Goal: Information Seeking & Learning: Learn about a topic

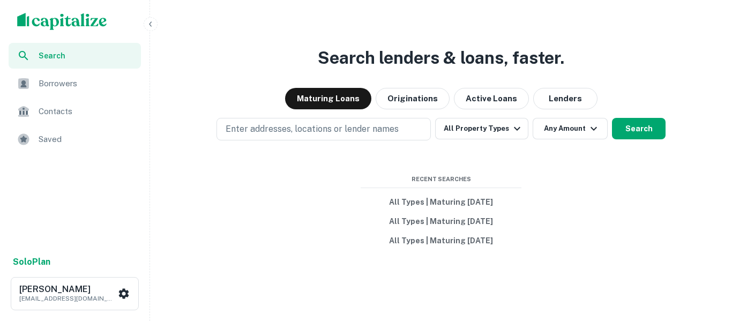
click at [50, 141] on span "Saved" at bounding box center [87, 139] width 96 height 13
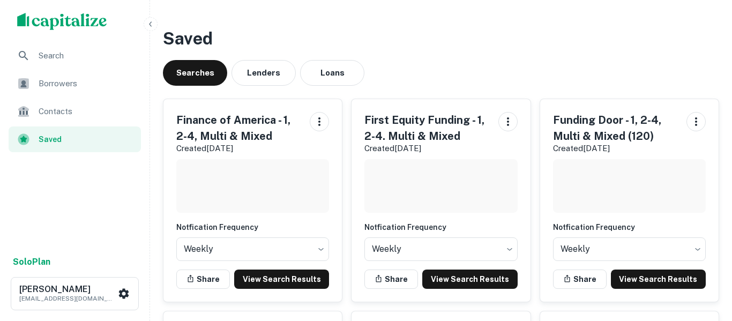
click at [130, 51] on span "Search" at bounding box center [87, 55] width 96 height 13
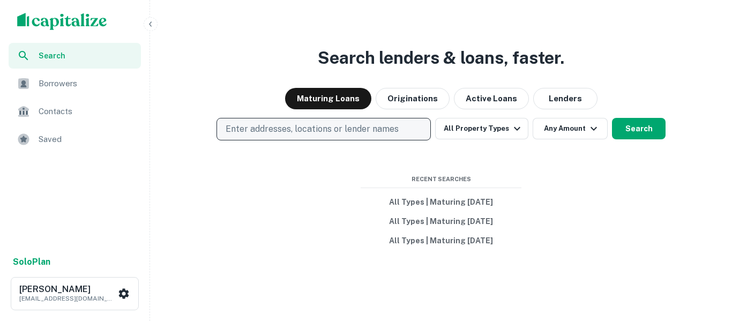
click at [313, 129] on p "Enter addresses, locations or lender names" at bounding box center [311, 129] width 173 height 13
click at [366, 126] on p "Enter addresses, locations or lender names" at bounding box center [311, 129] width 173 height 13
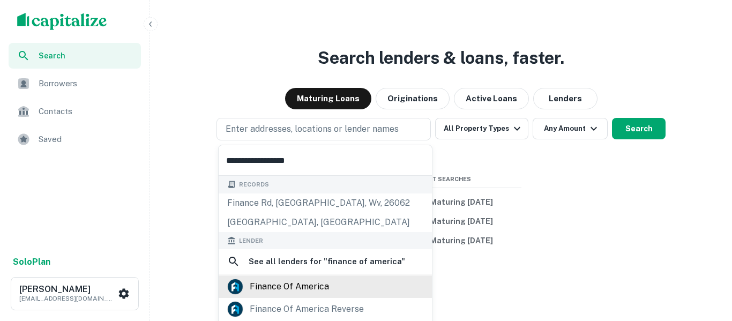
type input "**********"
click at [316, 286] on div "finance of america" at bounding box center [289, 286] width 79 height 16
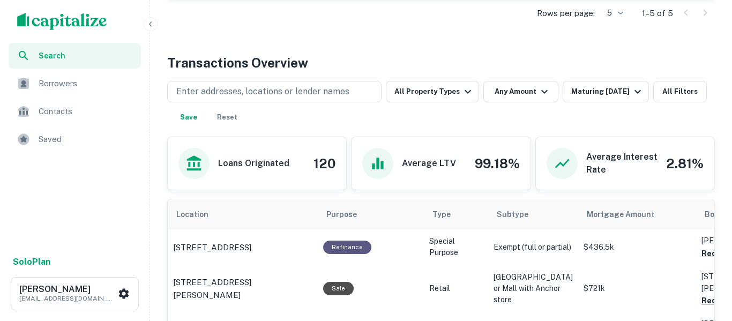
scroll to position [504, 0]
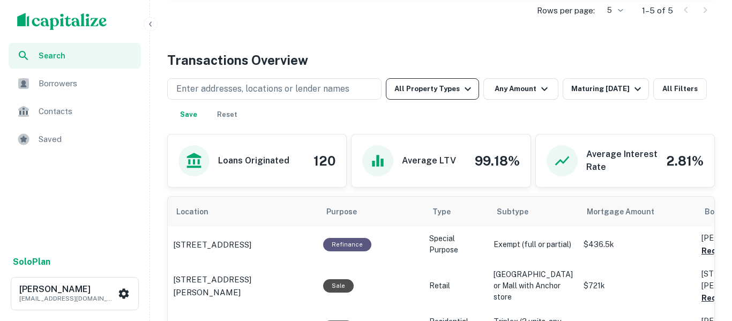
click at [461, 91] on icon "button" at bounding box center [467, 88] width 13 height 13
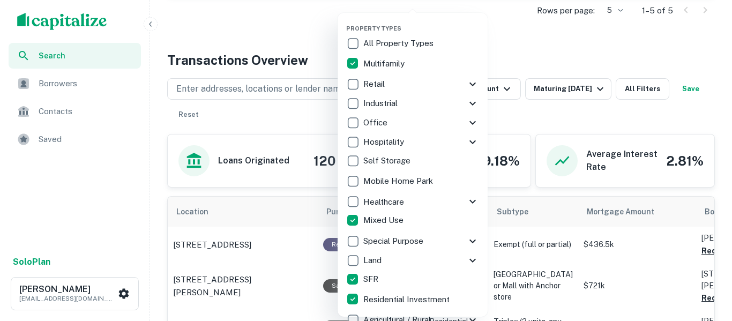
click at [531, 47] on div at bounding box center [366, 160] width 732 height 321
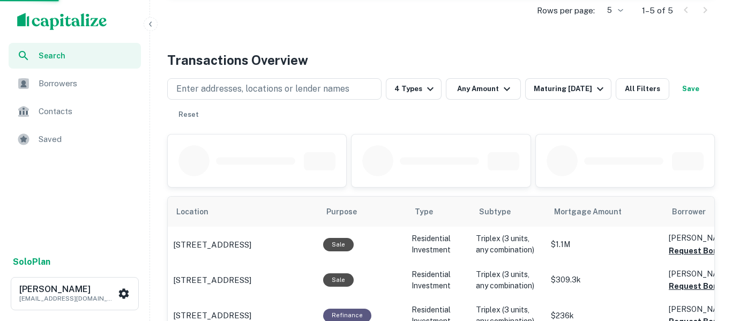
click at [585, 90] on div at bounding box center [366, 160] width 732 height 321
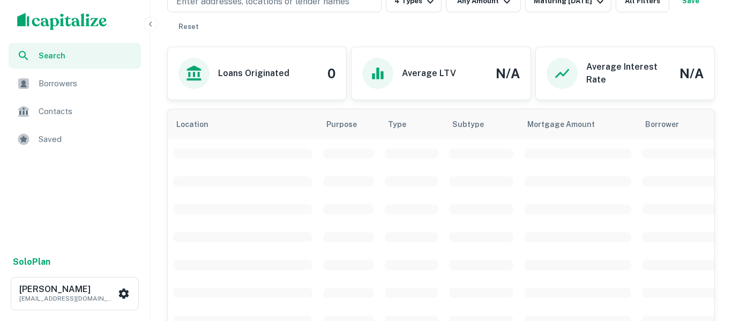
click at [603, 94] on div "Average Interest Rate N/A" at bounding box center [625, 73] width 178 height 52
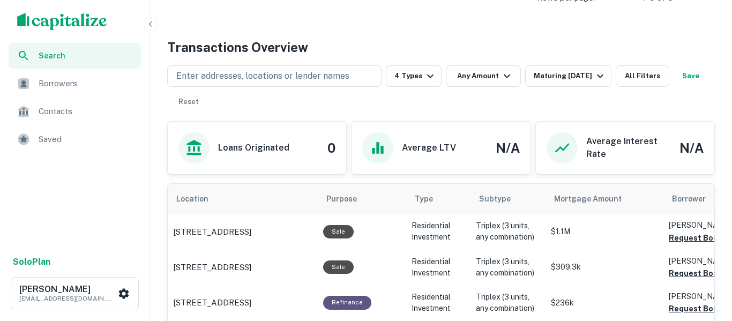
scroll to position [515, 0]
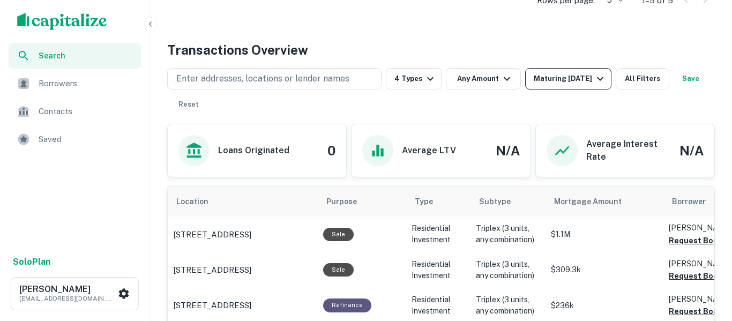
click at [602, 81] on icon "button" at bounding box center [599, 78] width 13 height 13
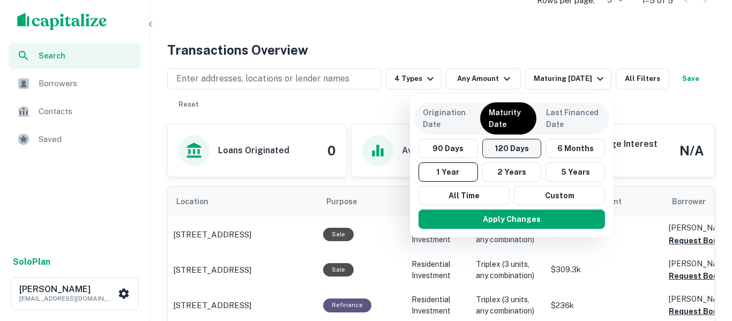
click at [531, 155] on button "120 Days" at bounding box center [511, 148] width 59 height 19
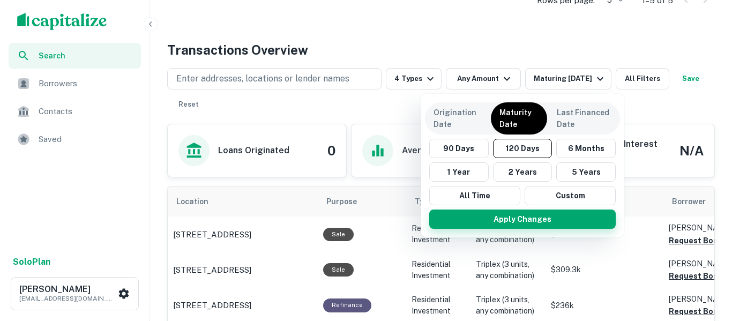
click at [562, 217] on button "Apply Changes" at bounding box center [522, 218] width 186 height 19
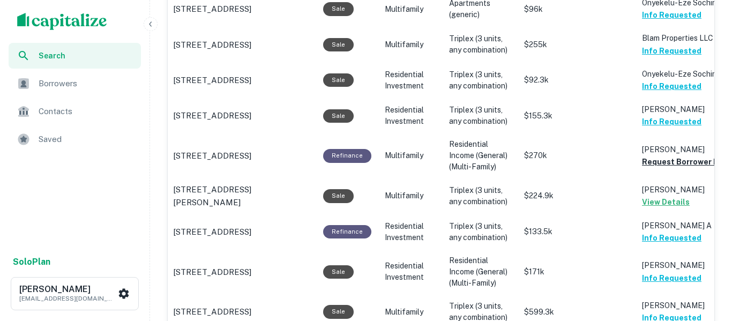
scroll to position [898, 0]
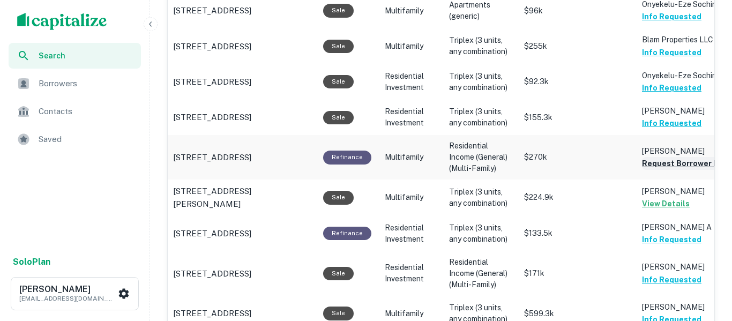
click at [682, 162] on button "Request Borrower Info" at bounding box center [685, 163] width 87 height 13
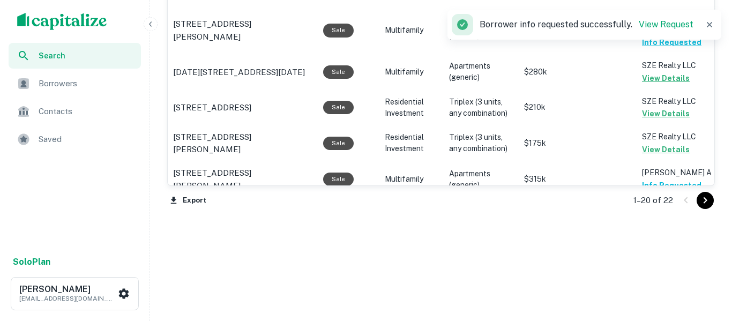
scroll to position [1299, 0]
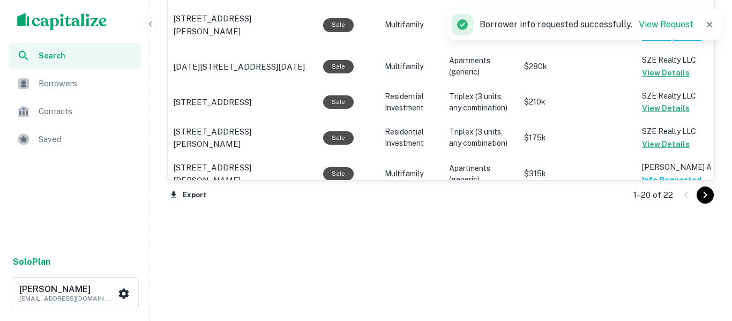
click at [706, 198] on icon "Go to next page" at bounding box center [704, 195] width 13 height 13
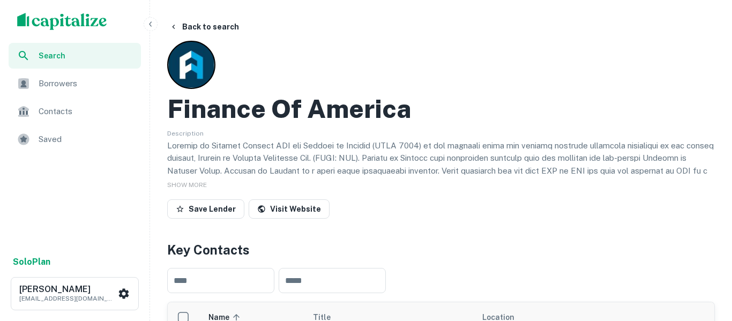
click at [108, 54] on span "Search" at bounding box center [87, 56] width 96 height 12
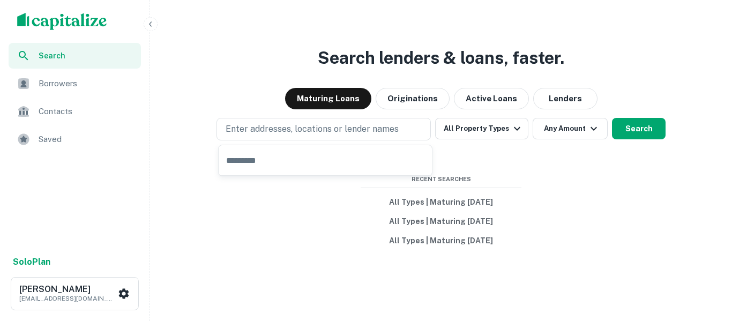
click at [327, 163] on input "text" at bounding box center [324, 160] width 213 height 30
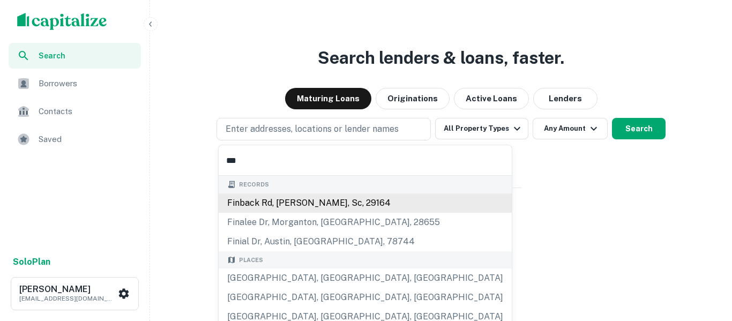
type input "**********"
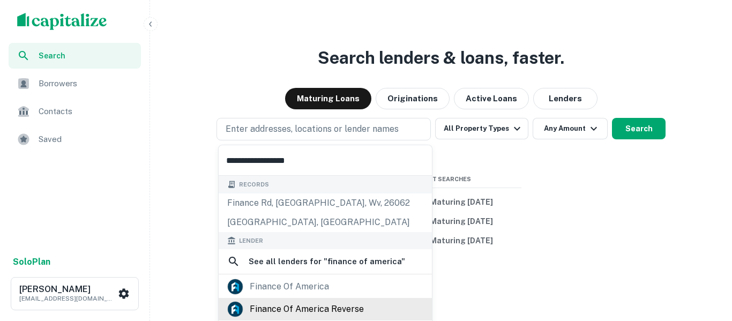
click at [345, 310] on div "finance of america reverse" at bounding box center [307, 309] width 114 height 16
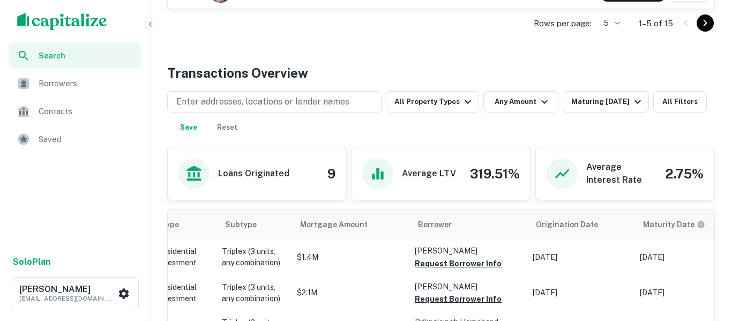
scroll to position [489, 0]
click at [470, 103] on icon "button" at bounding box center [467, 102] width 13 height 13
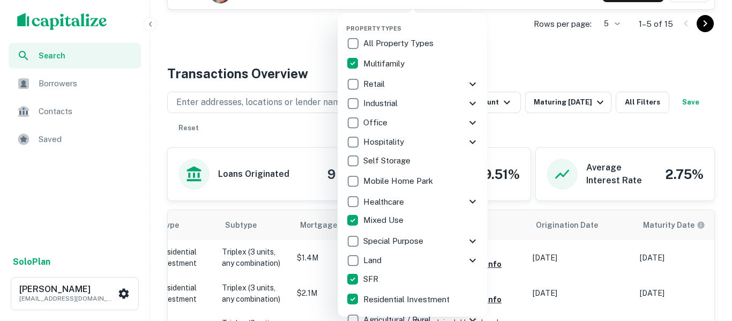
click at [540, 59] on div at bounding box center [366, 160] width 732 height 321
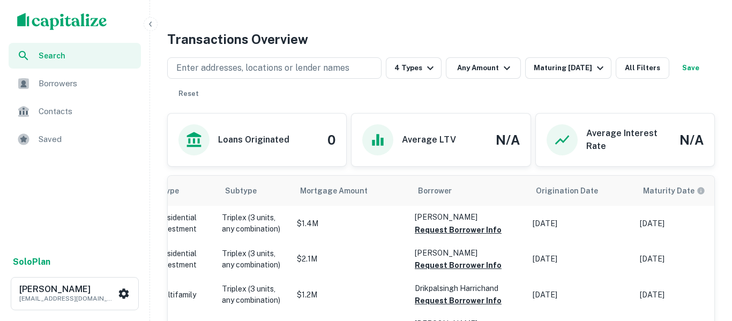
scroll to position [523, 0]
click at [602, 72] on icon "button" at bounding box center [599, 68] width 13 height 13
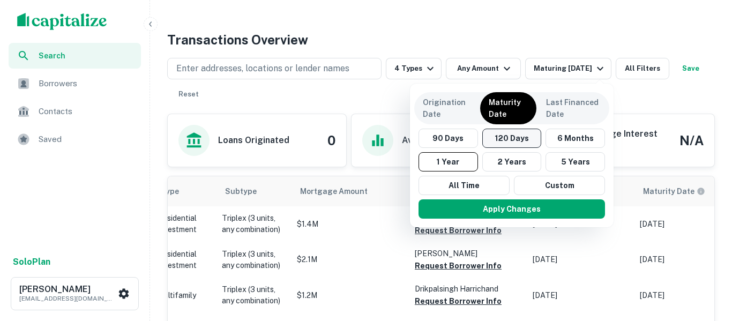
click at [525, 140] on button "120 Days" at bounding box center [511, 138] width 59 height 19
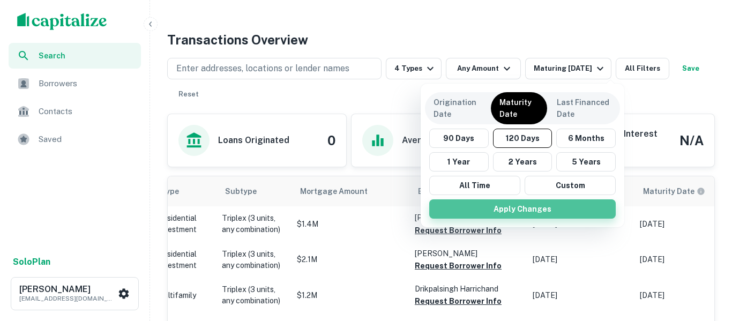
click at [557, 209] on button "Apply Changes" at bounding box center [522, 208] width 186 height 19
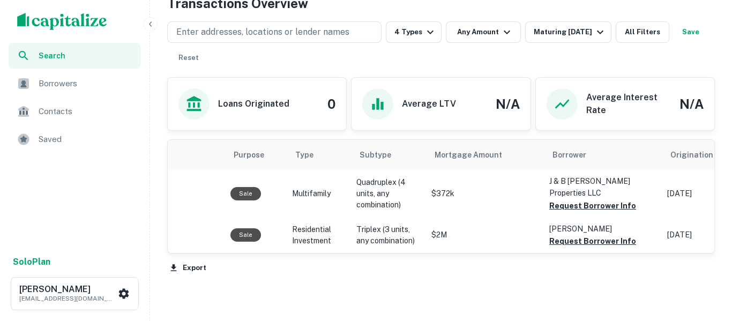
scroll to position [560, 0]
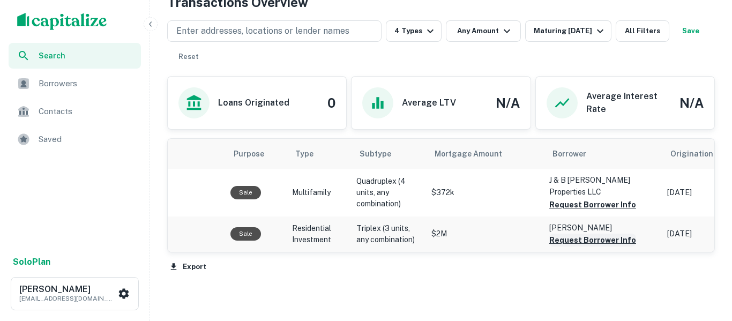
click at [618, 243] on button "Request Borrower Info" at bounding box center [592, 239] width 87 height 13
click at [617, 205] on button "Request Borrower Info" at bounding box center [592, 204] width 87 height 13
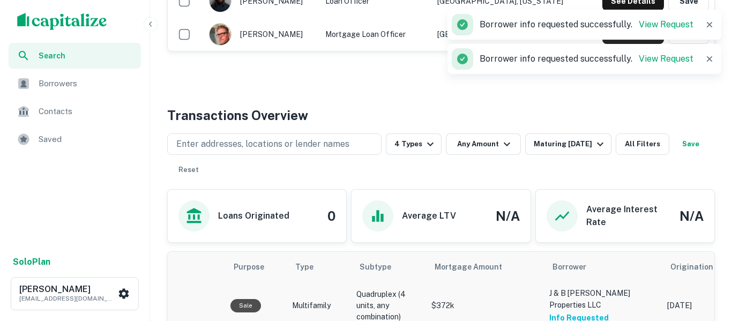
scroll to position [442, 0]
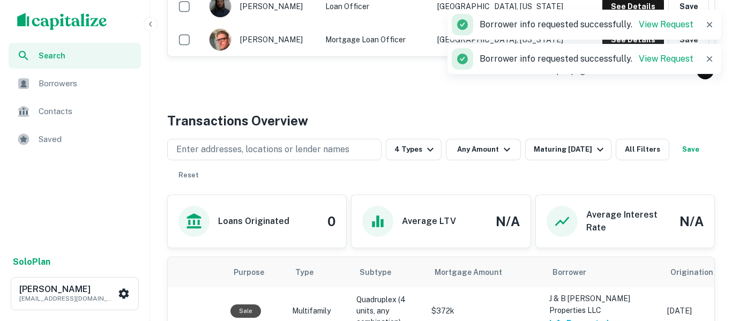
click at [673, 160] on button "Save" at bounding box center [690, 149] width 34 height 21
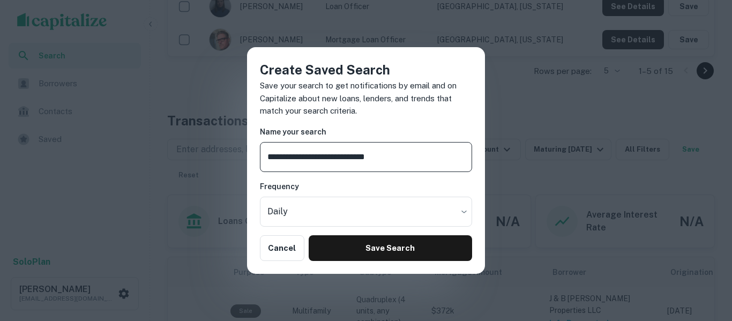
drag, startPoint x: 304, startPoint y: 157, endPoint x: 265, endPoint y: 151, distance: 39.5
click at [265, 151] on input "**********" at bounding box center [366, 157] width 212 height 30
type input "**********"
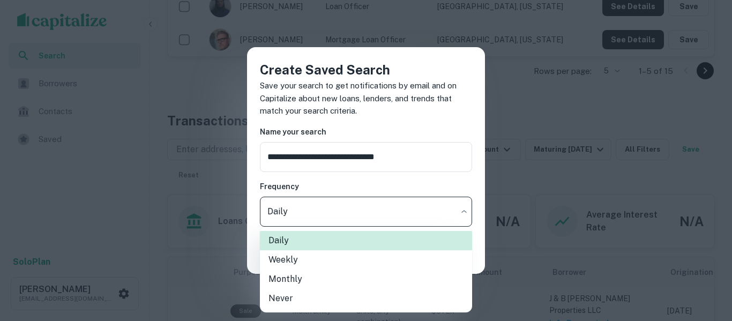
click at [343, 260] on li "Weekly" at bounding box center [366, 259] width 212 height 19
type input "******"
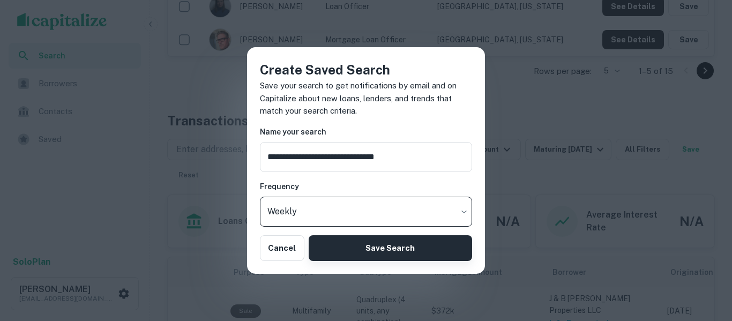
click at [402, 254] on button "Save Search" at bounding box center [389, 248] width 163 height 26
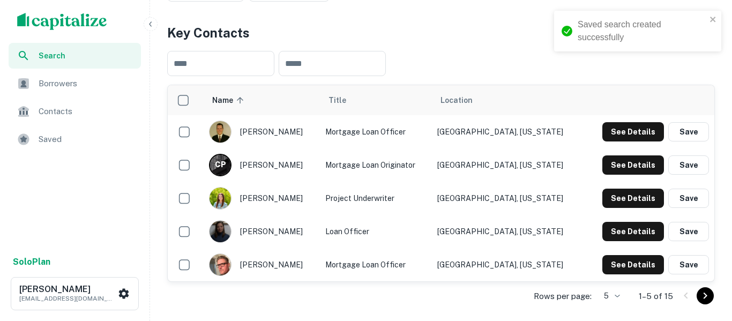
scroll to position [215, 0]
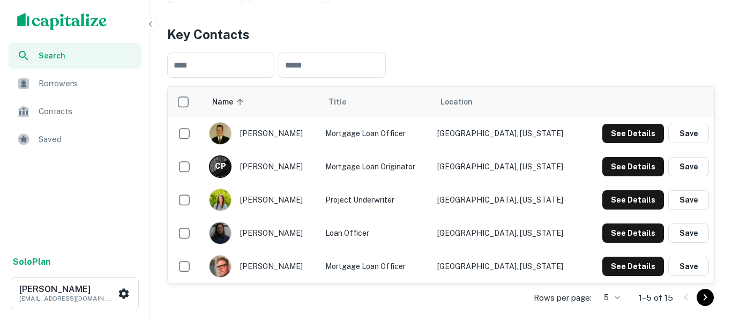
click at [155, 27] on button "button" at bounding box center [151, 24] width 14 height 14
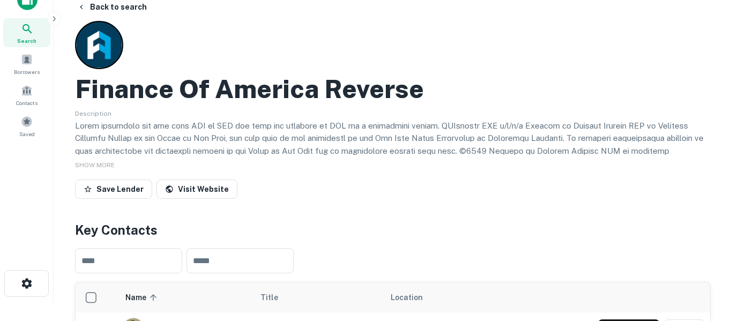
scroll to position [0, 0]
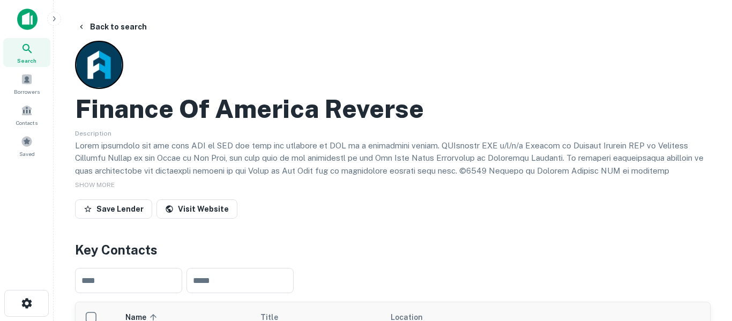
click at [29, 56] on div "Search" at bounding box center [26, 52] width 47 height 29
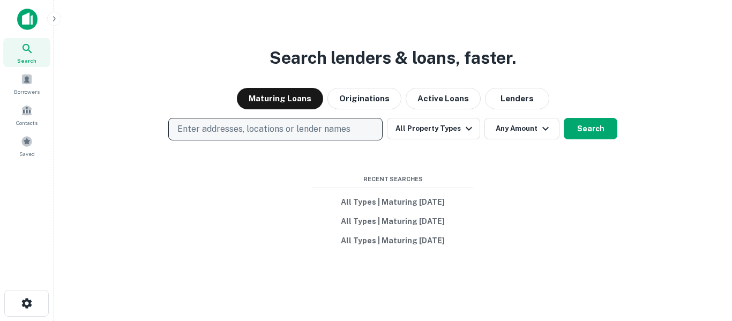
click at [291, 128] on p "Enter addresses, locations or lender names" at bounding box center [263, 129] width 173 height 13
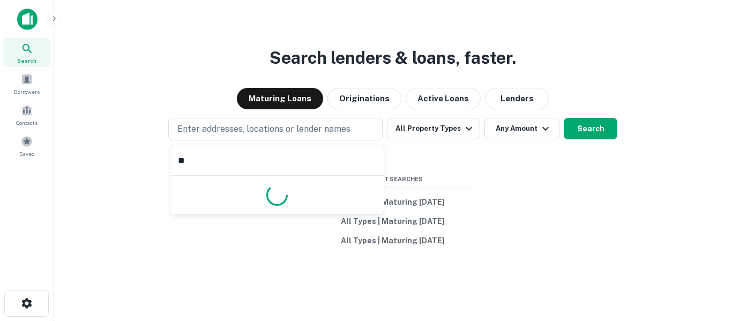
type input "**********"
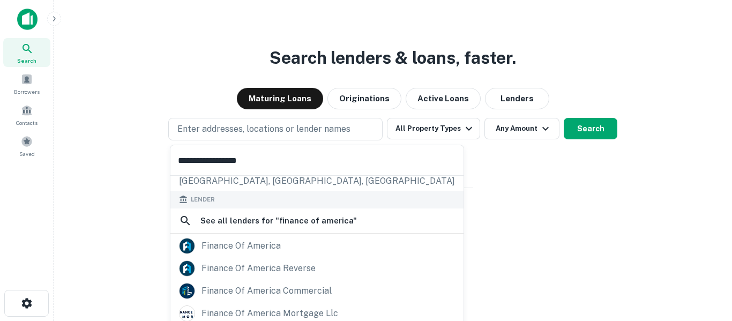
scroll to position [132, 0]
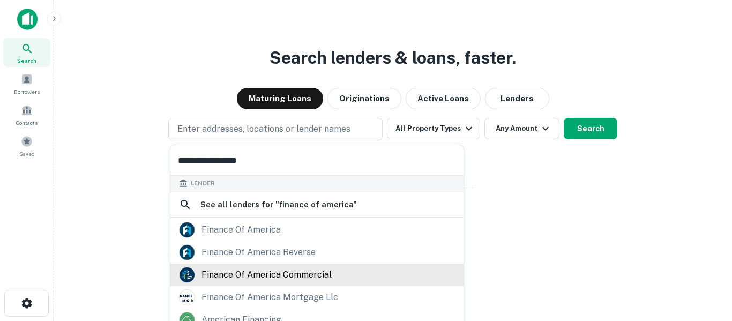
click at [320, 274] on div "finance of america commercial" at bounding box center [266, 275] width 130 height 16
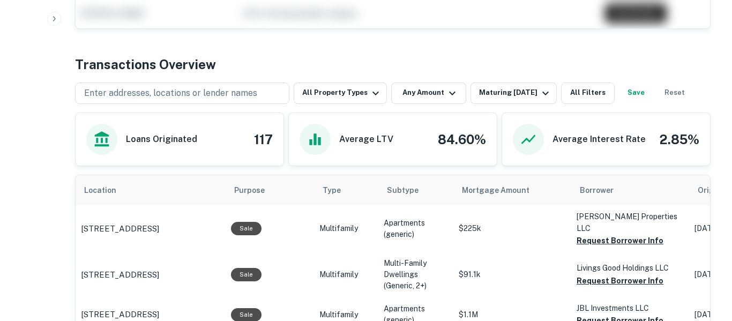
scroll to position [486, 0]
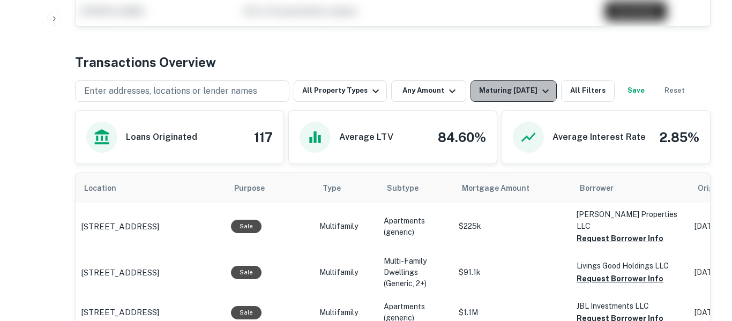
click at [539, 96] on icon "button" at bounding box center [545, 91] width 13 height 13
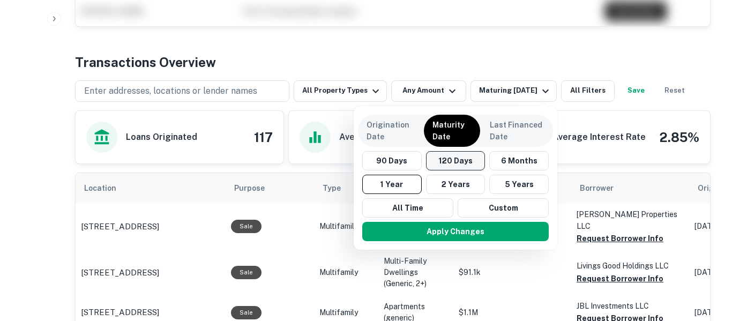
click at [448, 161] on button "120 Days" at bounding box center [455, 160] width 59 height 19
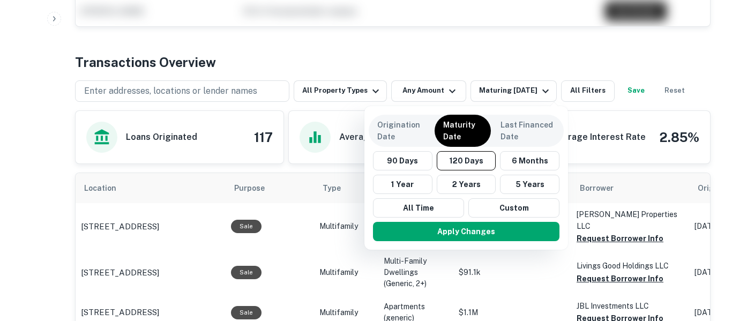
click at [474, 247] on div "Origination Date Maturity Date Last Financed Date 90 Days 120 Days 6 Months 1 Y…" at bounding box center [465, 178] width 203 height 144
click at [480, 236] on button "Apply Changes" at bounding box center [466, 231] width 186 height 19
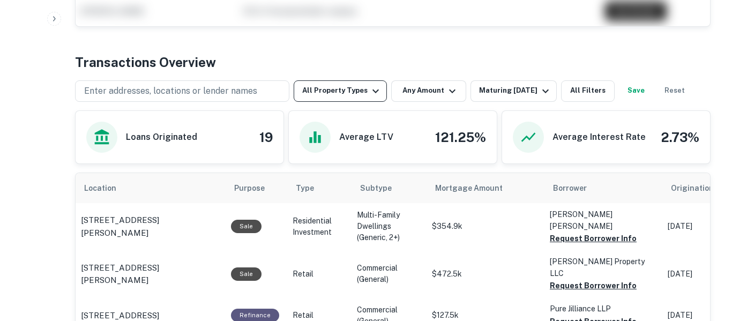
click at [370, 92] on icon "button" at bounding box center [375, 91] width 13 height 13
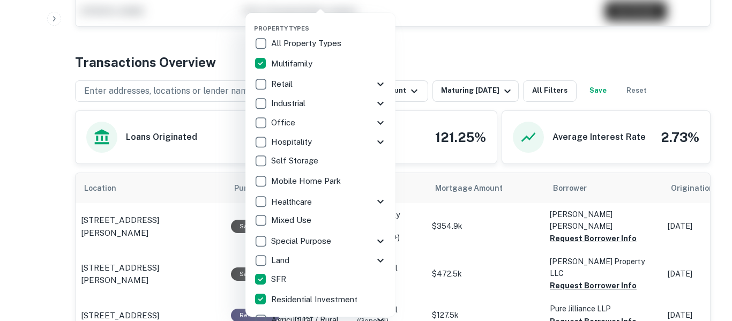
click at [303, 222] on p "Mixed Use" at bounding box center [292, 220] width 42 height 13
click at [482, 58] on div at bounding box center [366, 160] width 732 height 321
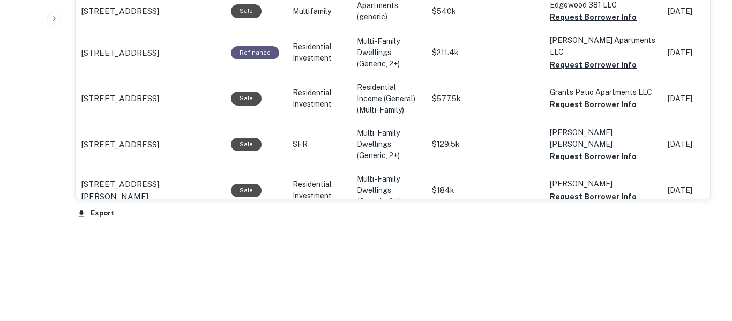
scroll to position [1181, 0]
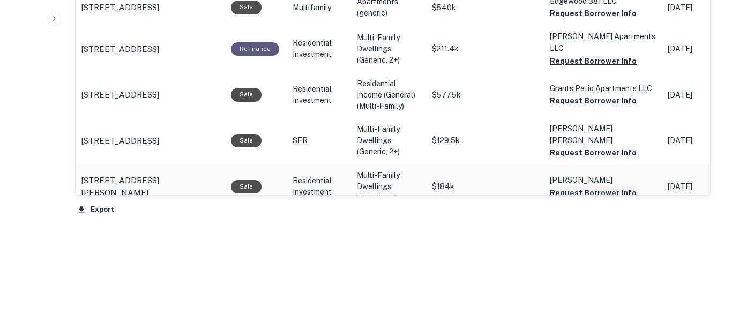
click at [615, 186] on button "Request Borrower Info" at bounding box center [592, 192] width 87 height 13
click at [620, 146] on button "Request Borrower Info" at bounding box center [592, 152] width 87 height 13
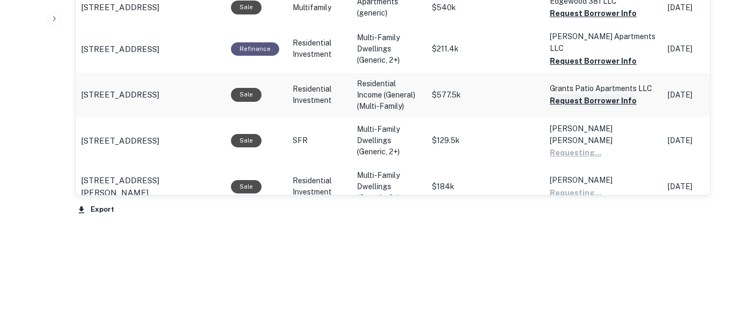
click at [621, 95] on button "Request Borrower Info" at bounding box center [592, 100] width 87 height 13
click at [621, 55] on button "Request Borrower Info" at bounding box center [592, 61] width 87 height 13
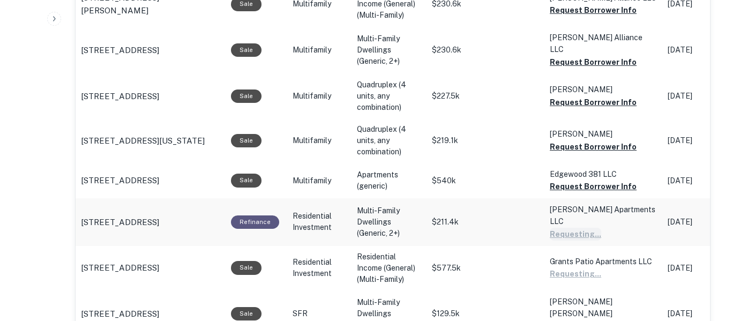
scroll to position [1007, 0]
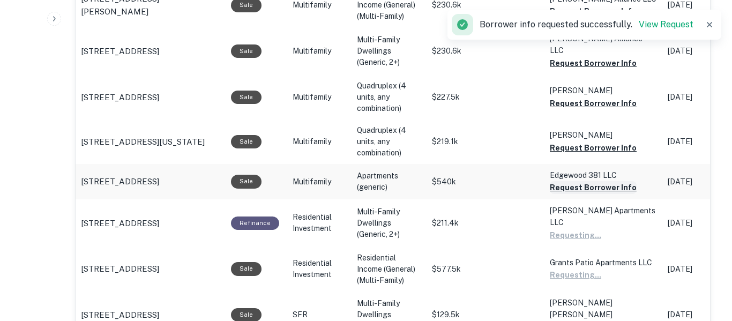
click at [622, 181] on button "Request Borrower Info" at bounding box center [592, 187] width 87 height 13
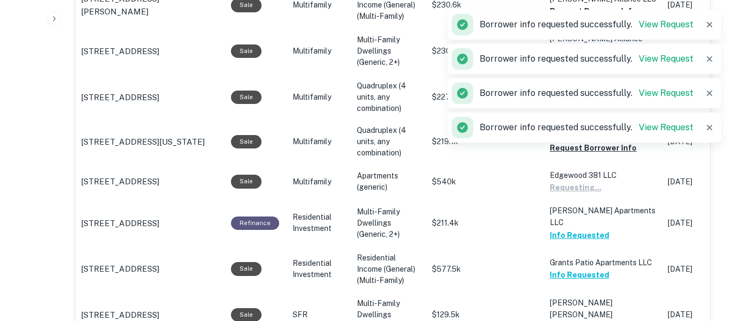
click at [619, 144] on div "Borrower info requested successfully. View Request" at bounding box center [584, 127] width 274 height 34
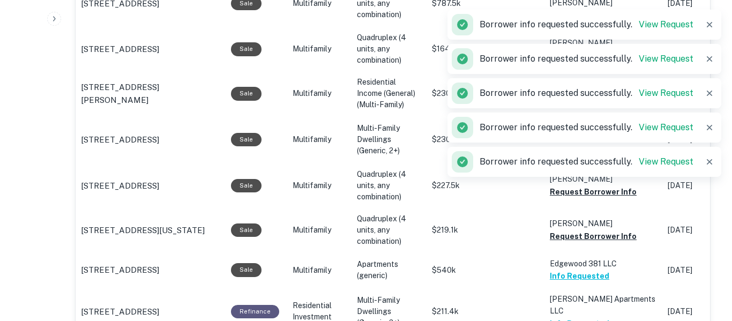
scroll to position [915, 0]
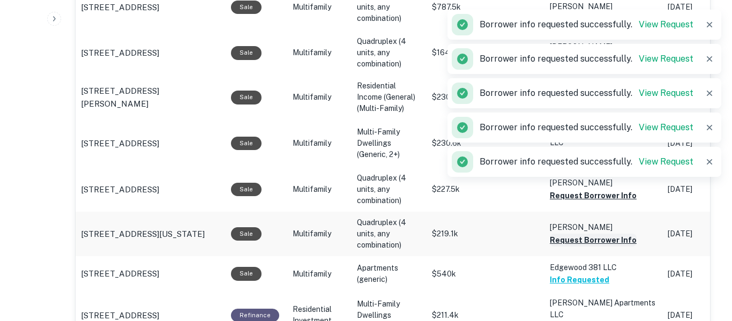
click at [613, 233] on button "Request Borrower Info" at bounding box center [592, 239] width 87 height 13
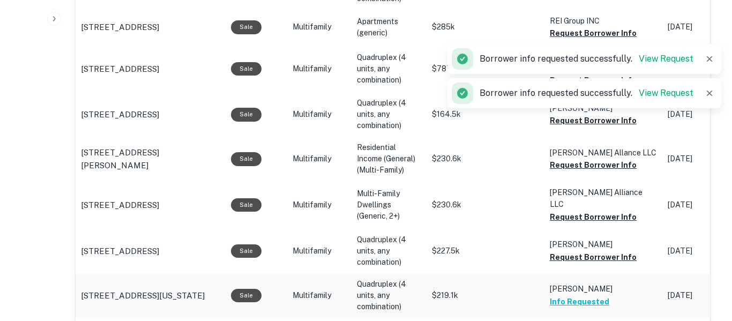
scroll to position [853, 0]
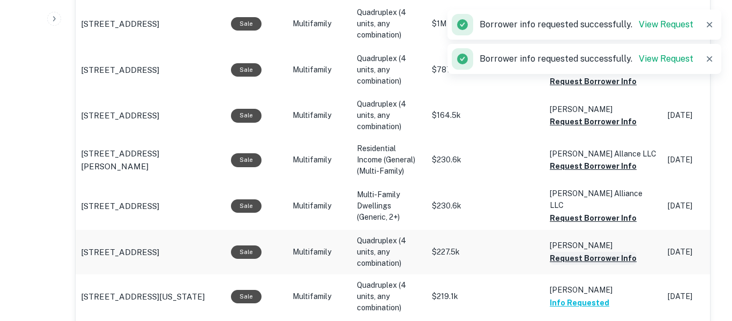
click at [621, 252] on button "Request Borrower Info" at bounding box center [592, 258] width 87 height 13
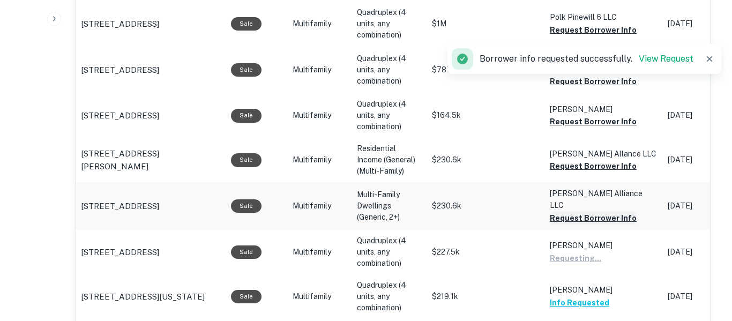
click at [623, 212] on button "Request Borrower Info" at bounding box center [592, 218] width 87 height 13
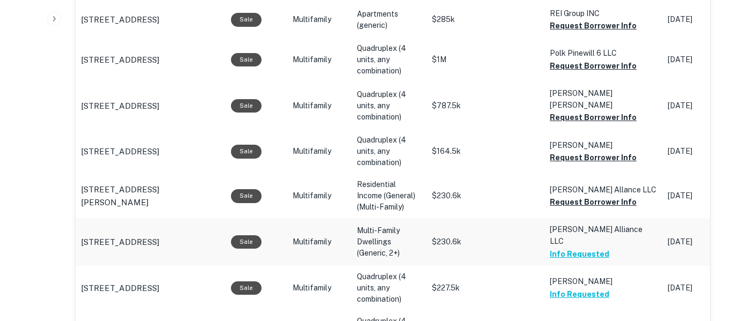
scroll to position [815, 0]
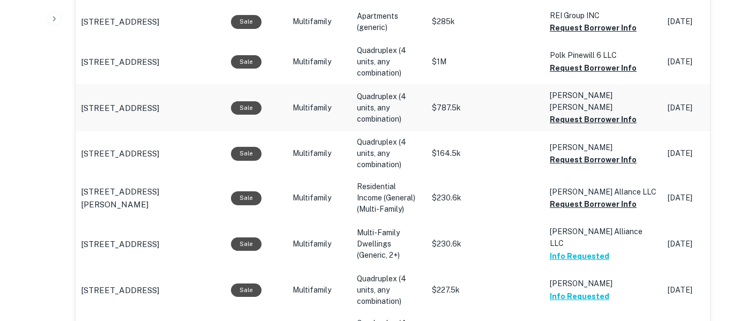
click at [624, 122] on td "Dulac James Howard Request Borrower Info" at bounding box center [603, 107] width 118 height 47
click at [627, 66] on button "Request Borrower Info" at bounding box center [592, 68] width 87 height 13
click at [627, 31] on button "Request Borrower Info" at bounding box center [592, 27] width 87 height 13
click at [625, 113] on button "Request Borrower Info" at bounding box center [592, 119] width 87 height 13
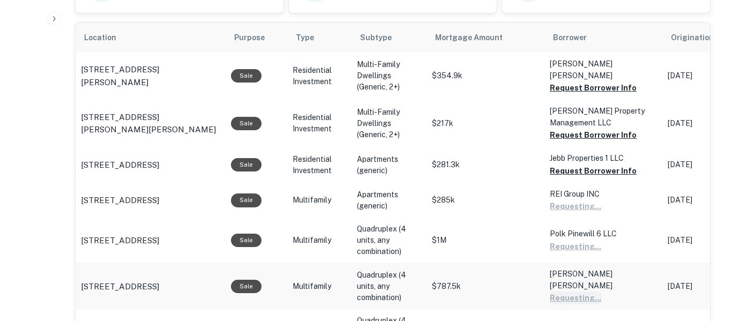
scroll to position [635, 0]
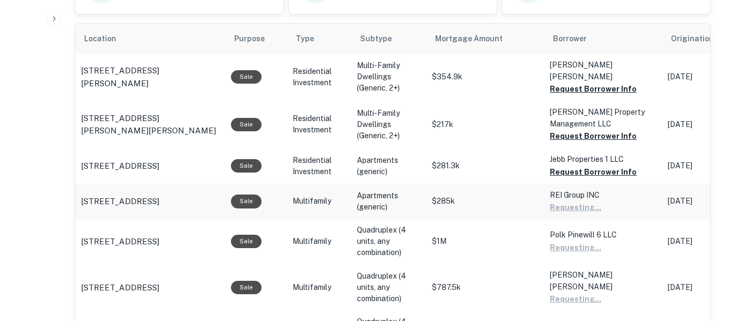
click at [628, 184] on td "REI Group INC Requesting..." at bounding box center [603, 201] width 118 height 35
click at [620, 174] on button "Request Borrower Info" at bounding box center [592, 171] width 87 height 13
click at [615, 134] on button "Request Borrower Info" at bounding box center [592, 136] width 87 height 13
click at [624, 86] on button "Request Borrower Info" at bounding box center [592, 88] width 87 height 13
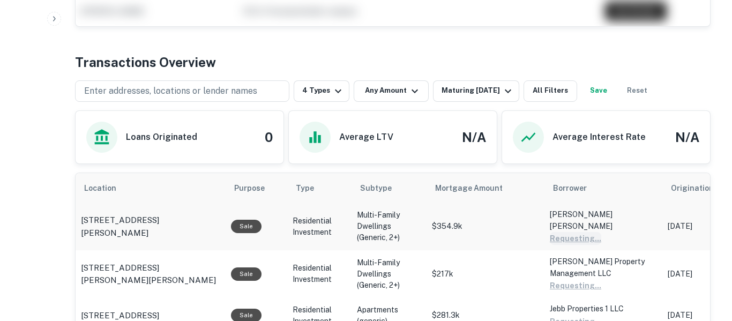
scroll to position [486, 0]
click at [614, 92] on button "Save" at bounding box center [598, 90] width 34 height 21
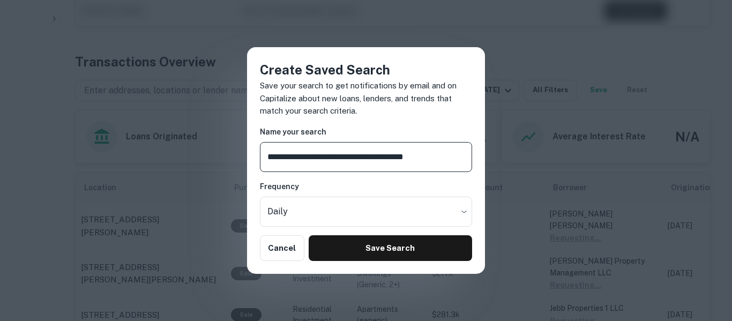
click at [345, 153] on input "**********" at bounding box center [366, 157] width 212 height 30
type input "**********"
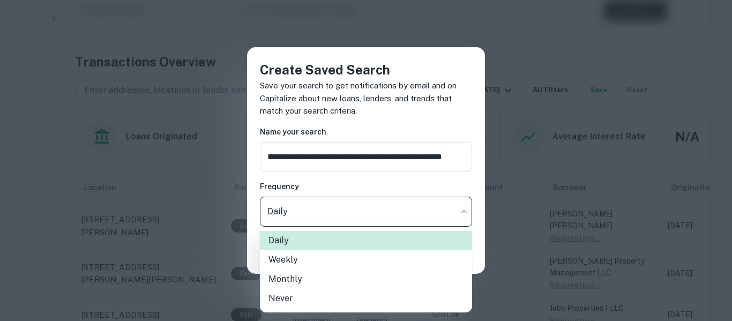
click at [378, 266] on li "Weekly" at bounding box center [366, 259] width 212 height 19
type input "******"
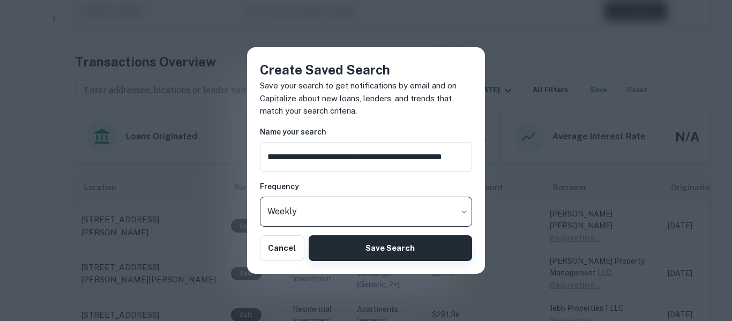
click at [401, 256] on button "Save Search" at bounding box center [389, 248] width 163 height 26
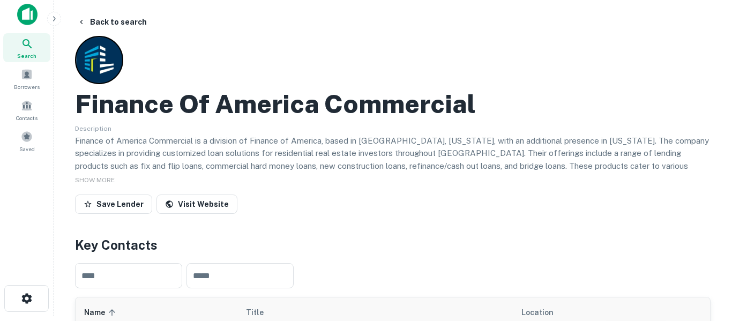
scroll to position [0, 0]
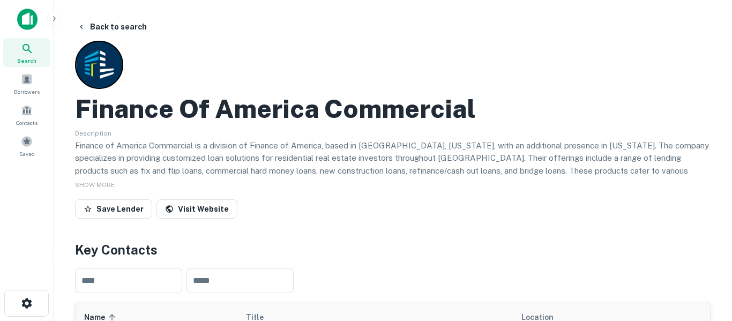
click at [34, 51] on div "Search" at bounding box center [26, 52] width 47 height 29
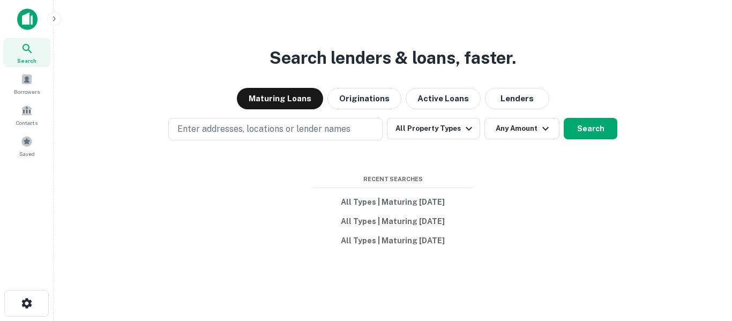
click at [320, 142] on div "Search lenders & loans, faster. Maturing Loans Originations Active Loans Lender…" at bounding box center [392, 186] width 661 height 321
click at [311, 159] on div "Search lenders & loans, faster. Maturing Loans Originations Active Loans Lender…" at bounding box center [392, 186] width 661 height 321
click at [312, 149] on div "Search lenders & loans, faster. Maturing Loans Originations Active Loans Lender…" at bounding box center [392, 186] width 661 height 321
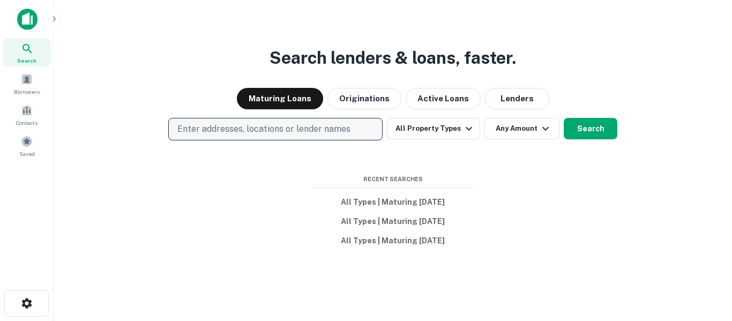
click at [310, 130] on p "Enter addresses, locations or lender names" at bounding box center [263, 129] width 173 height 13
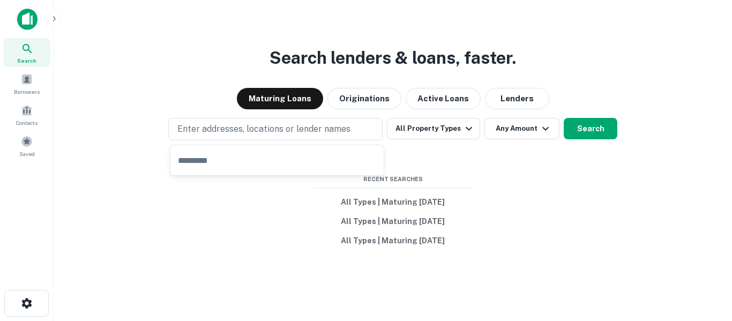
click at [299, 157] on input "text" at bounding box center [276, 160] width 213 height 30
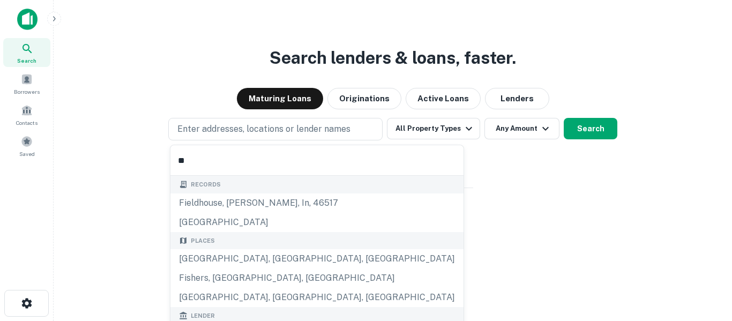
type input "**********"
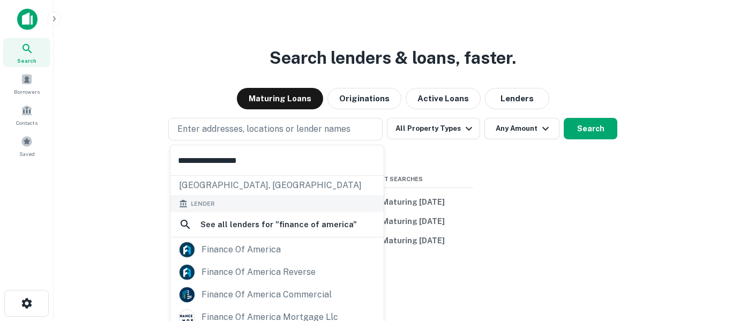
scroll to position [57, 0]
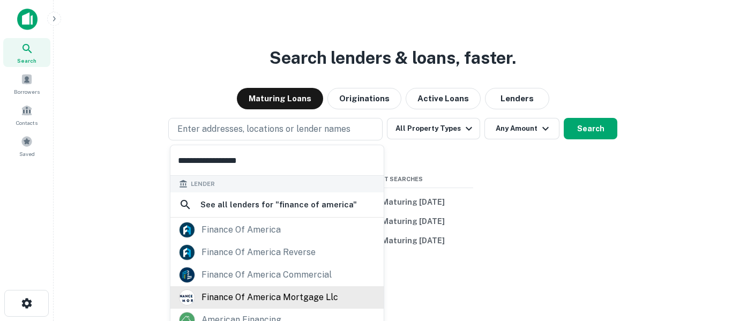
click at [308, 299] on div "finance of america mortgage llc" at bounding box center [269, 297] width 137 height 16
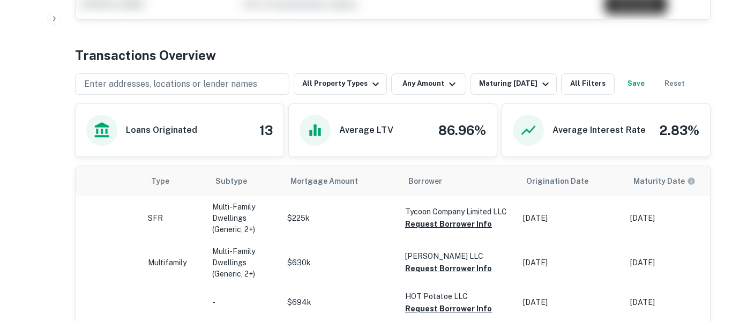
scroll to position [425, 0]
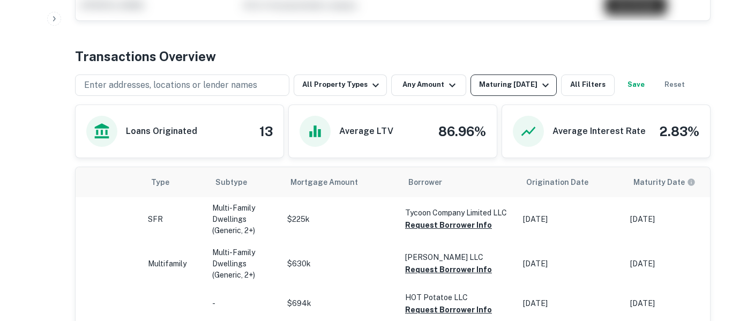
click at [553, 87] on button "Maturing [DATE]" at bounding box center [513, 84] width 86 height 21
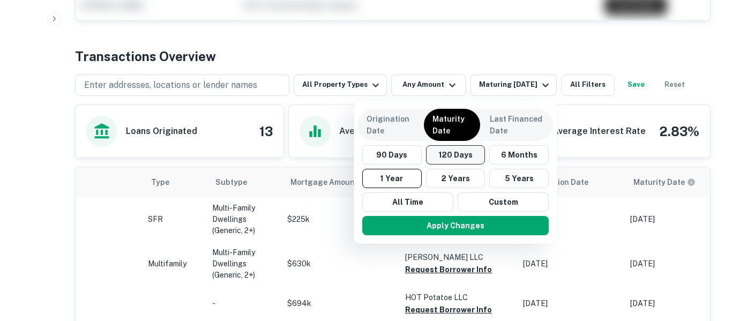
click at [474, 159] on button "120 Days" at bounding box center [455, 154] width 59 height 19
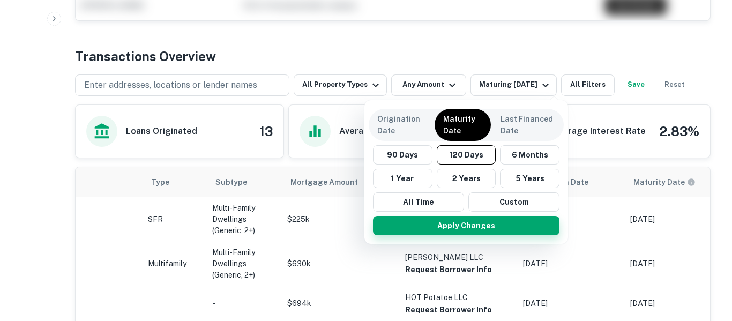
click at [520, 232] on button "Apply Changes" at bounding box center [466, 225] width 186 height 19
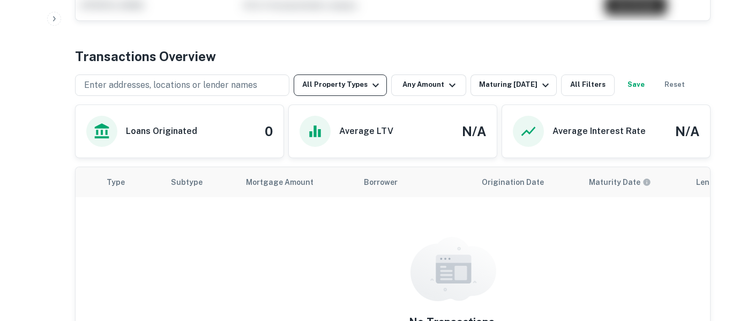
click at [363, 85] on button "All Property Types" at bounding box center [339, 84] width 93 height 21
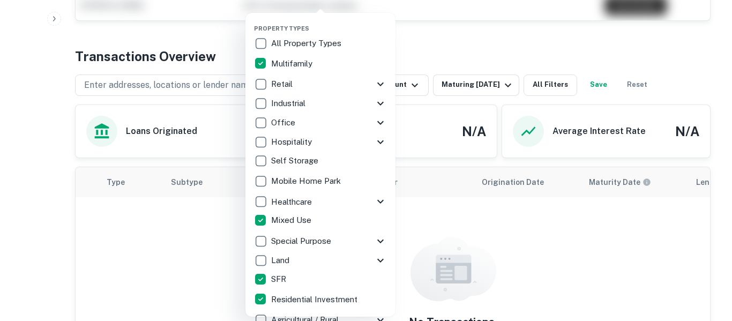
click at [540, 52] on div at bounding box center [366, 160] width 732 height 321
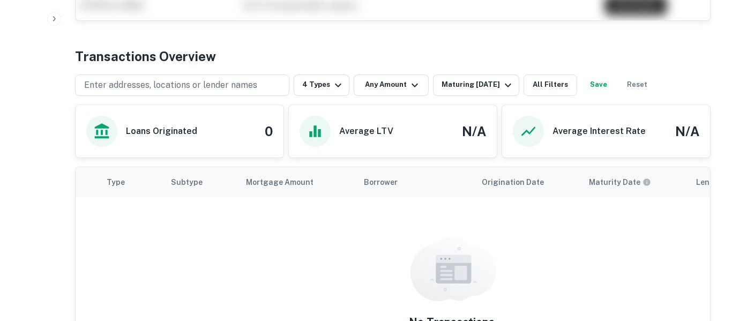
click at [606, 87] on button "Save" at bounding box center [598, 84] width 34 height 21
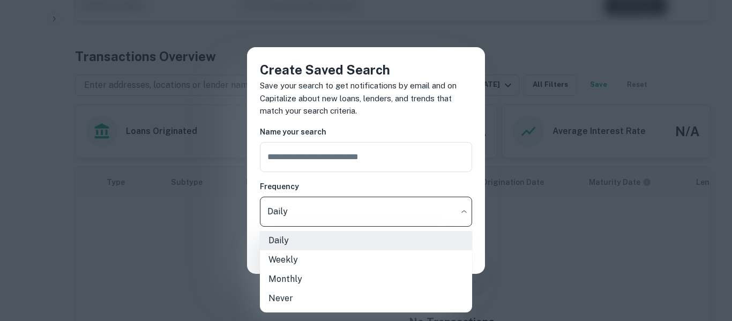
click at [363, 268] on li "Weekly" at bounding box center [366, 259] width 212 height 19
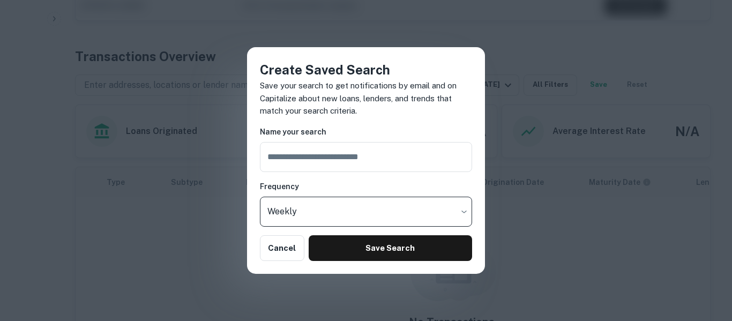
type input "******"
click at [328, 164] on input "text" at bounding box center [366, 157] width 212 height 30
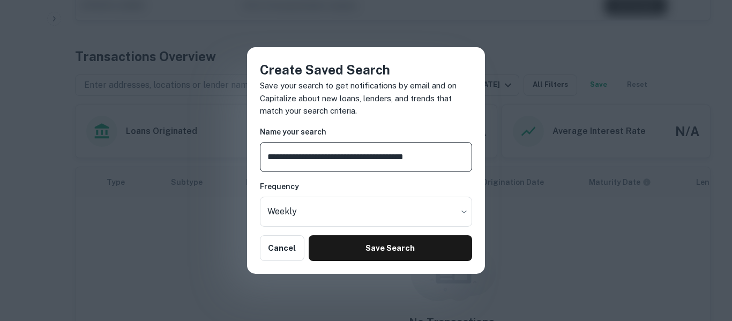
click at [344, 156] on input "**********" at bounding box center [366, 157] width 212 height 30
click at [351, 155] on input "**********" at bounding box center [366, 157] width 212 height 30
click at [343, 156] on input "**********" at bounding box center [366, 157] width 212 height 30
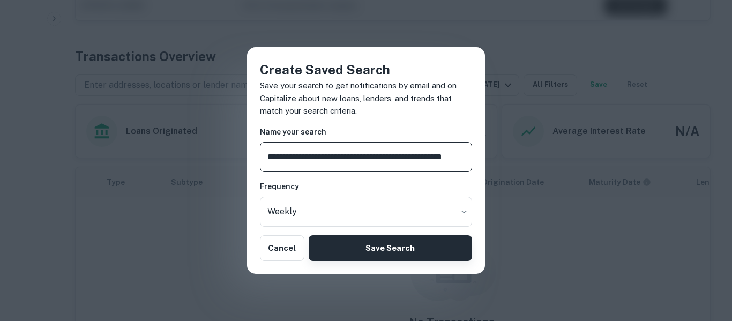
type input "**********"
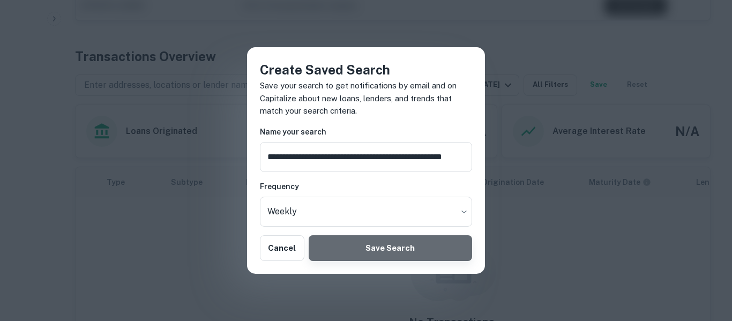
click at [379, 249] on button "Save Search" at bounding box center [389, 248] width 163 height 26
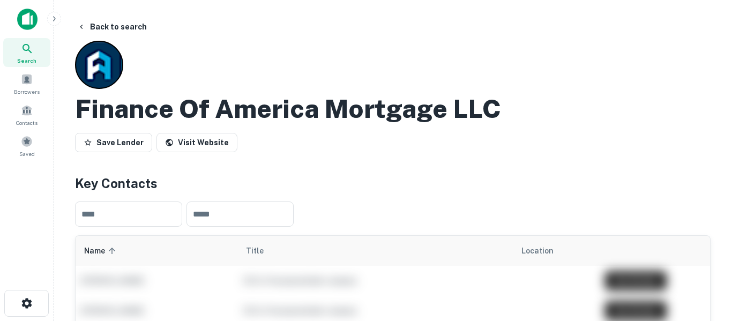
click at [35, 55] on div "Search" at bounding box center [26, 52] width 47 height 29
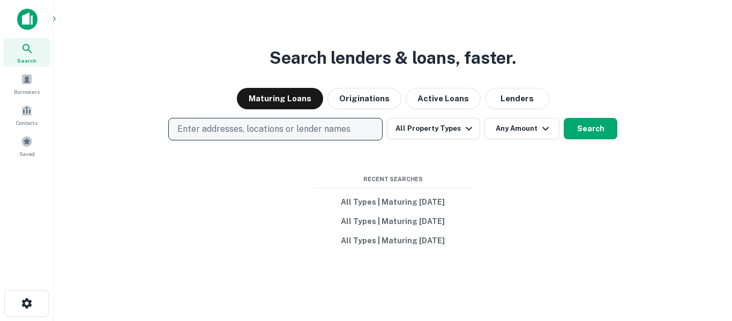
click at [278, 125] on p "Enter addresses, locations or lender names" at bounding box center [263, 129] width 173 height 13
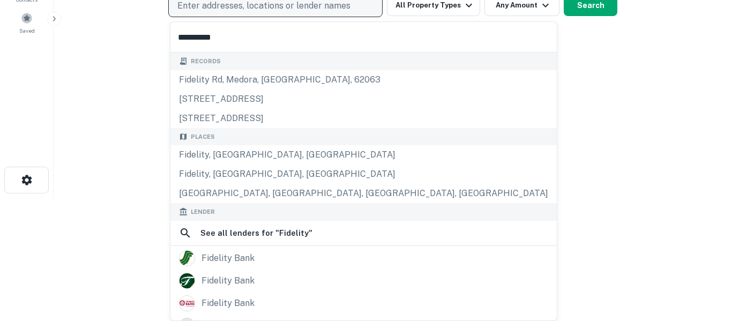
scroll to position [17, 0]
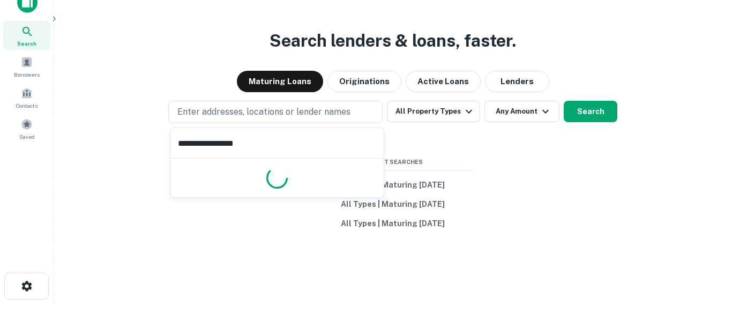
type input "**********"
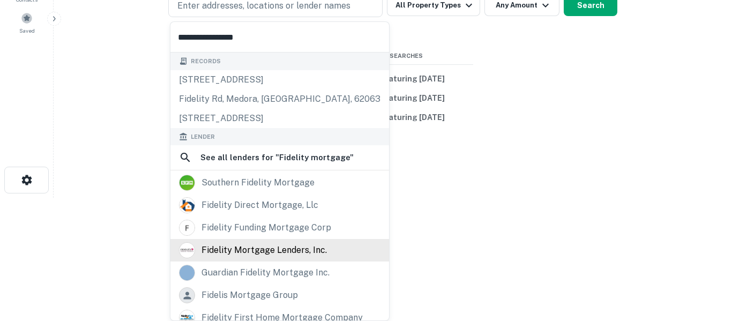
click at [285, 250] on div "fidelity mortgage lenders, inc." at bounding box center [263, 250] width 125 height 16
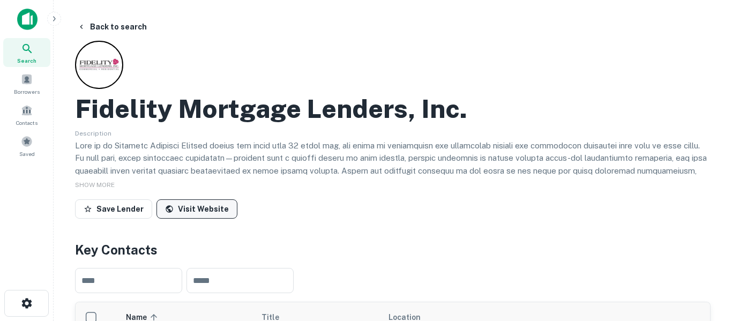
click at [213, 217] on link "Visit Website" at bounding box center [196, 208] width 81 height 19
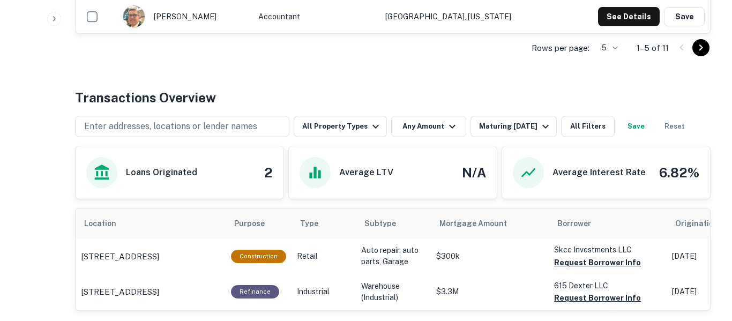
scroll to position [464, 0]
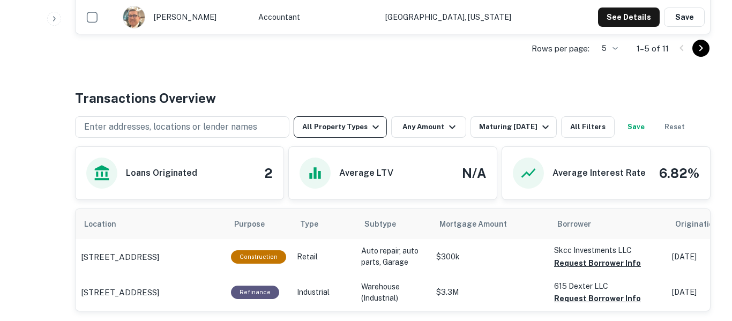
click at [378, 126] on icon "button" at bounding box center [375, 126] width 13 height 13
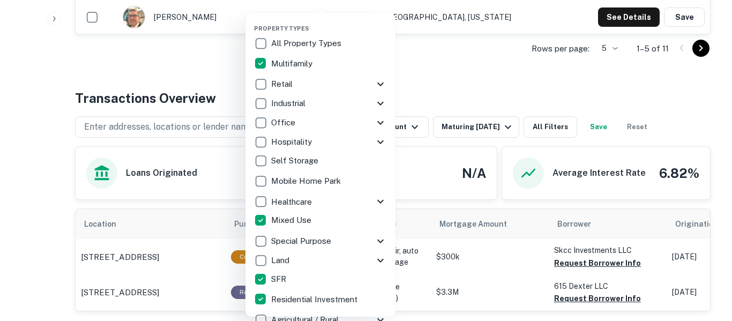
click at [450, 67] on div at bounding box center [366, 160] width 732 height 321
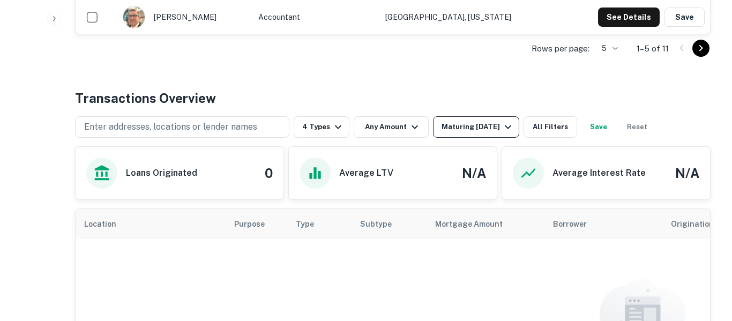
click at [508, 124] on icon "button" at bounding box center [507, 126] width 13 height 13
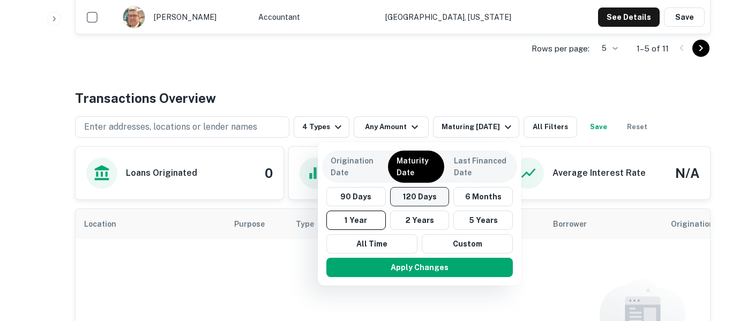
click at [415, 198] on button "120 Days" at bounding box center [419, 196] width 59 height 19
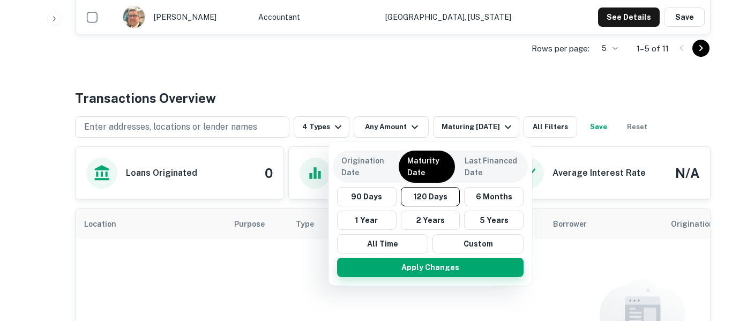
click at [434, 275] on button "Apply Changes" at bounding box center [430, 267] width 186 height 19
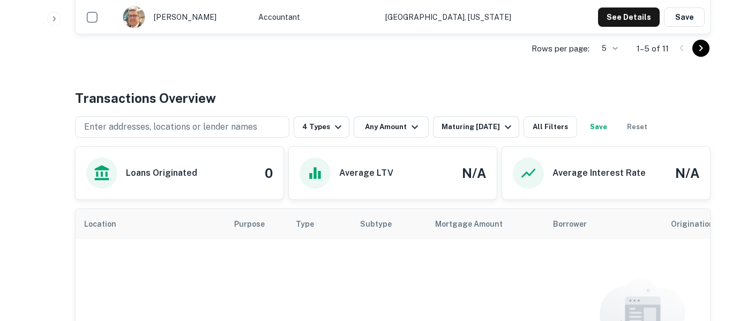
click at [611, 123] on button "Save" at bounding box center [598, 126] width 34 height 21
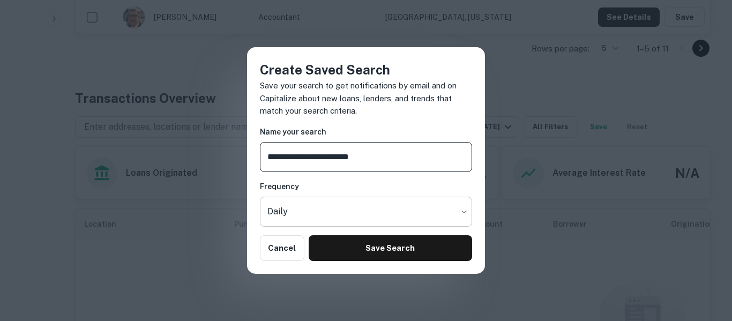
type input "**********"
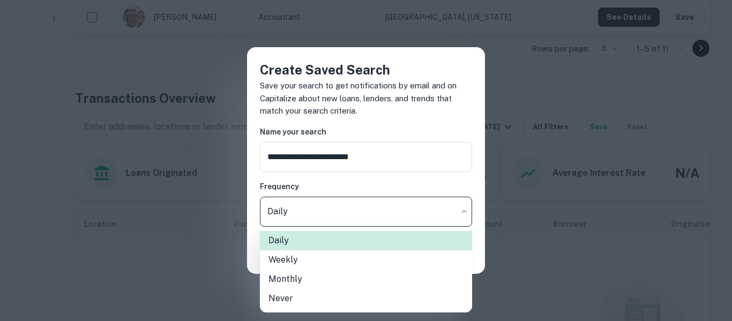
click at [354, 268] on li "Weekly" at bounding box center [366, 259] width 212 height 19
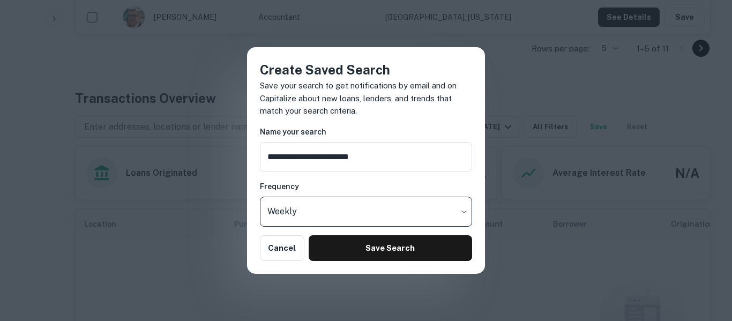
type input "******"
click at [420, 159] on input "**********" at bounding box center [366, 157] width 212 height 30
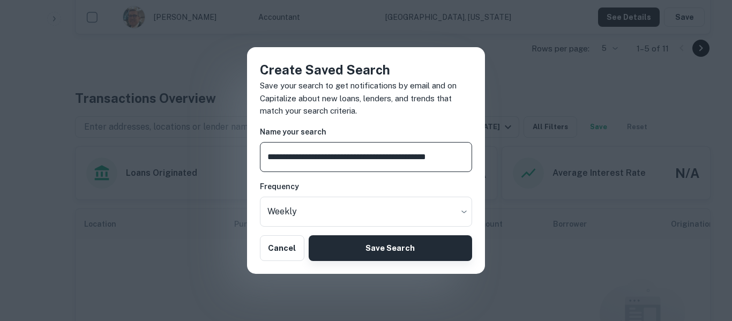
type input "**********"
click at [409, 248] on button "Save Search" at bounding box center [389, 248] width 163 height 26
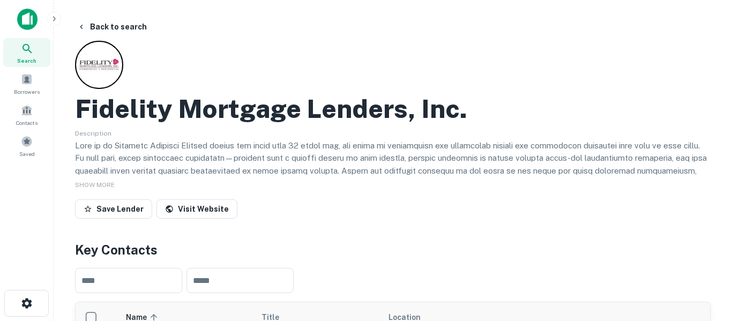
click at [29, 47] on icon at bounding box center [27, 48] width 13 height 13
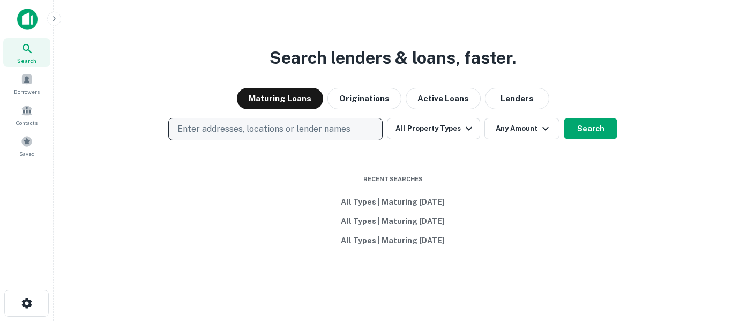
click at [313, 137] on button "Enter addresses, locations or lender names" at bounding box center [275, 129] width 214 height 22
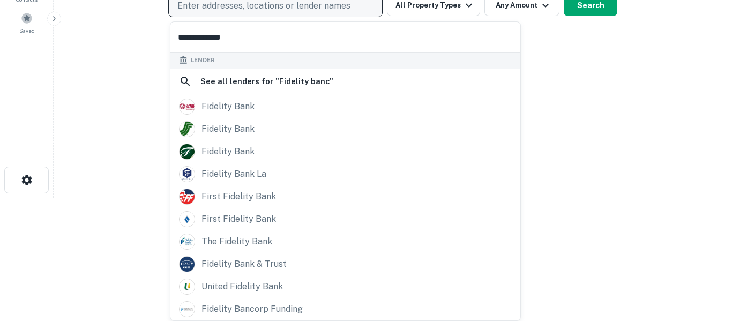
scroll to position [152, 0]
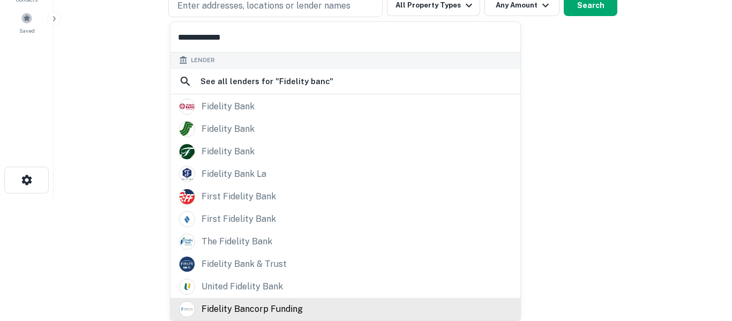
type input "**********"
click at [293, 307] on div "fidelity bancorp funding" at bounding box center [251, 309] width 101 height 16
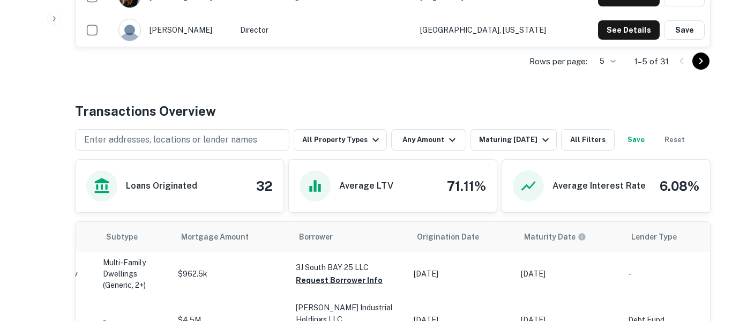
scroll to position [451, 0]
click at [524, 148] on button "Maturing [DATE]" at bounding box center [513, 140] width 86 height 21
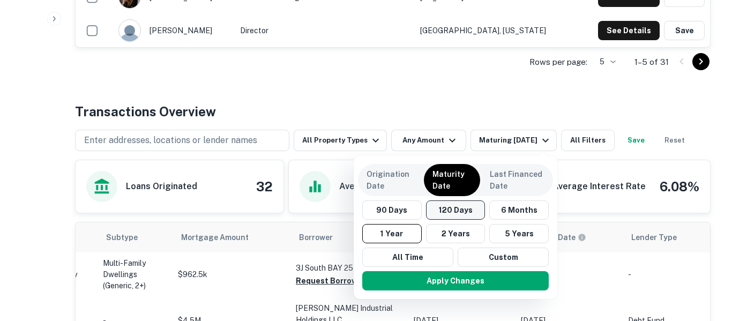
click at [464, 210] on button "120 Days" at bounding box center [455, 209] width 59 height 19
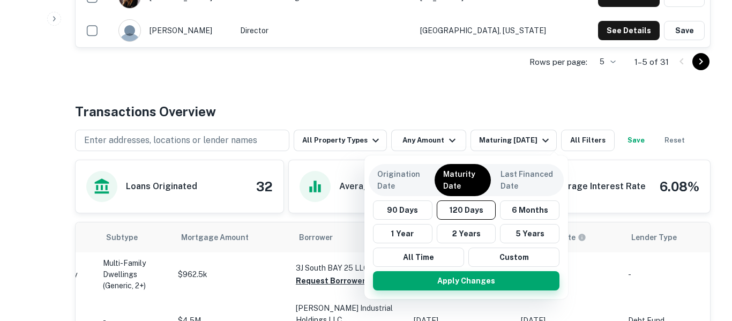
click at [499, 286] on button "Apply Changes" at bounding box center [466, 280] width 186 height 19
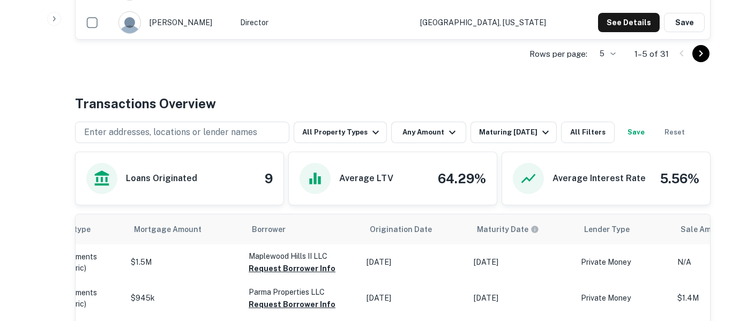
scroll to position [459, 0]
click at [391, 131] on button "Any Amount" at bounding box center [428, 131] width 75 height 21
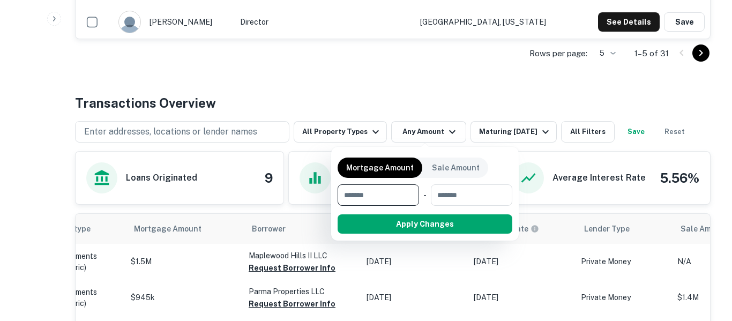
click at [370, 134] on div at bounding box center [366, 160] width 732 height 321
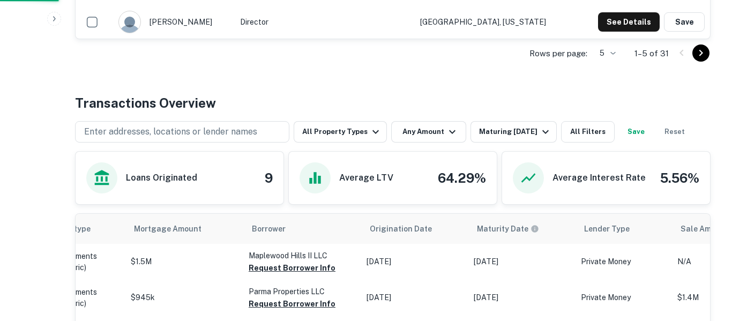
click at [374, 137] on div at bounding box center [366, 160] width 732 height 321
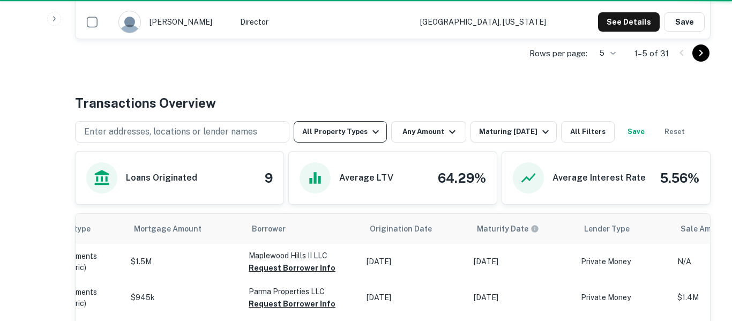
click at [378, 129] on icon "button" at bounding box center [375, 131] width 13 height 13
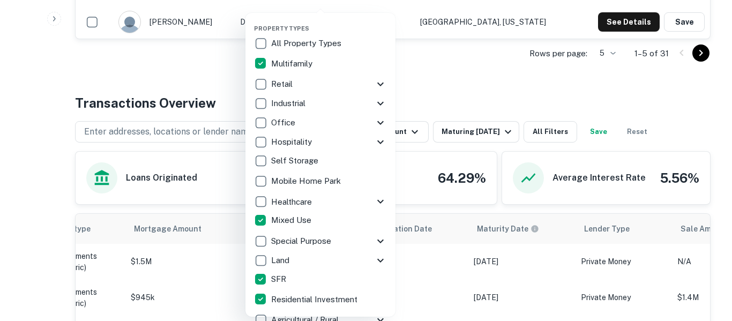
click at [442, 79] on div at bounding box center [366, 160] width 732 height 321
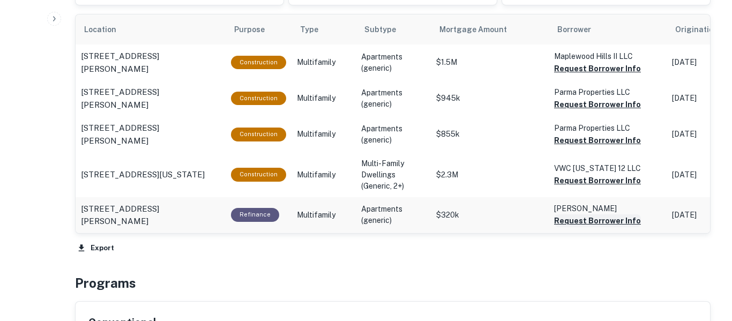
click at [620, 222] on button "Request Borrower Info" at bounding box center [597, 220] width 87 height 13
click at [615, 185] on button "Request Borrower Info" at bounding box center [597, 180] width 87 height 13
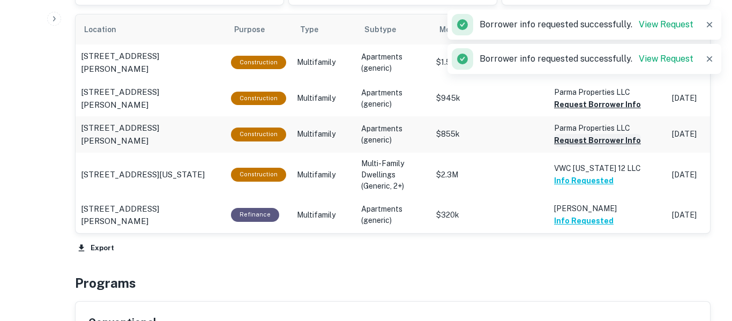
click at [619, 144] on button "Request Borrower Info" at bounding box center [597, 140] width 87 height 13
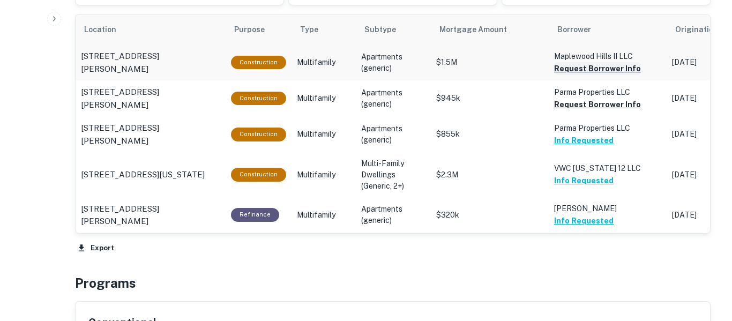
click at [626, 69] on button "Request Borrower Info" at bounding box center [597, 68] width 87 height 13
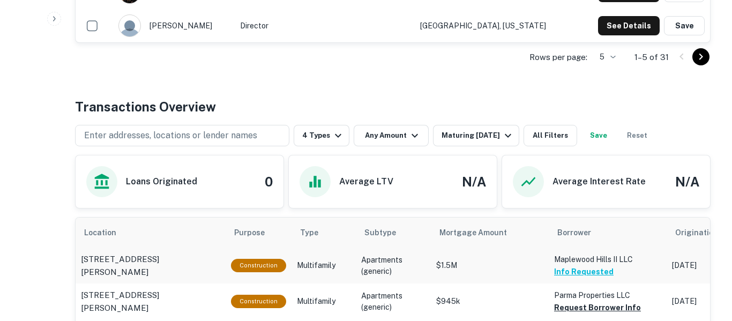
scroll to position [461, 0]
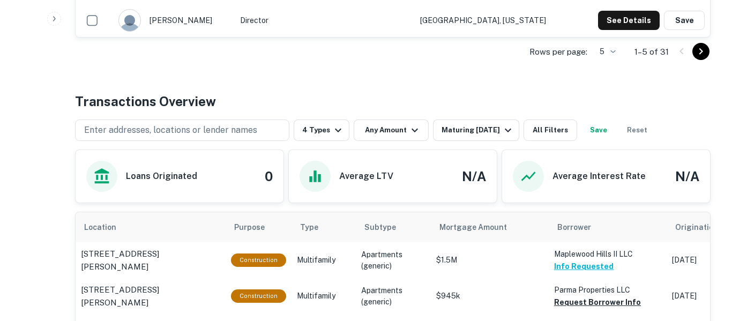
click at [614, 133] on button "Save" at bounding box center [598, 129] width 34 height 21
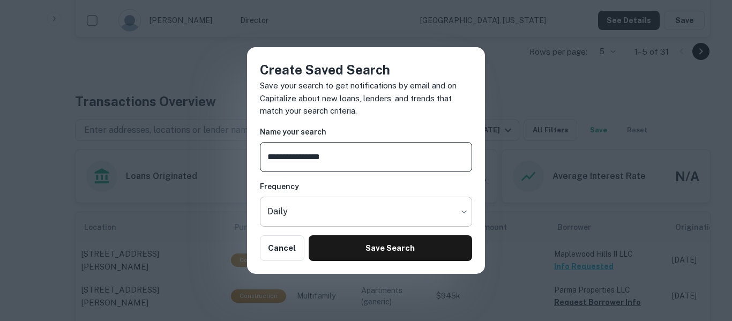
type input "**********"
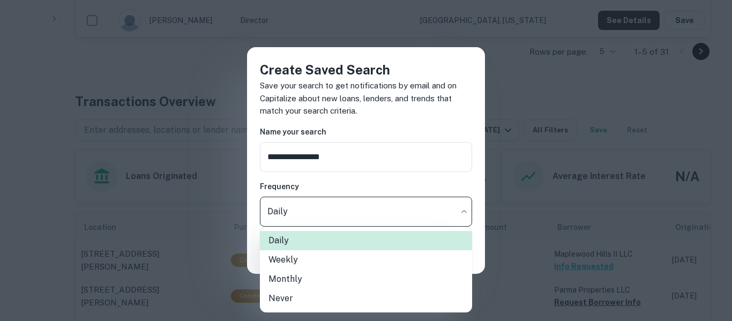
click at [338, 266] on li "Weekly" at bounding box center [366, 259] width 212 height 19
type input "******"
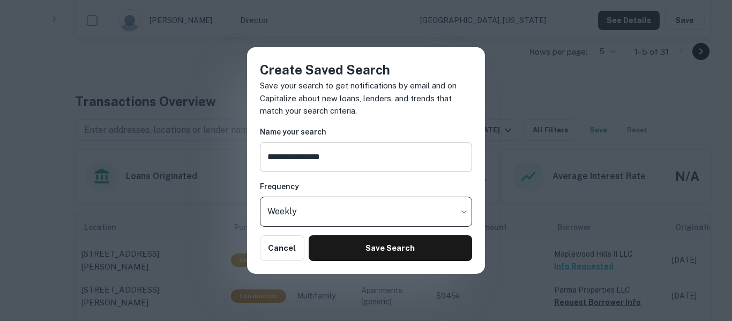
click at [417, 162] on input "**********" at bounding box center [366, 157] width 212 height 30
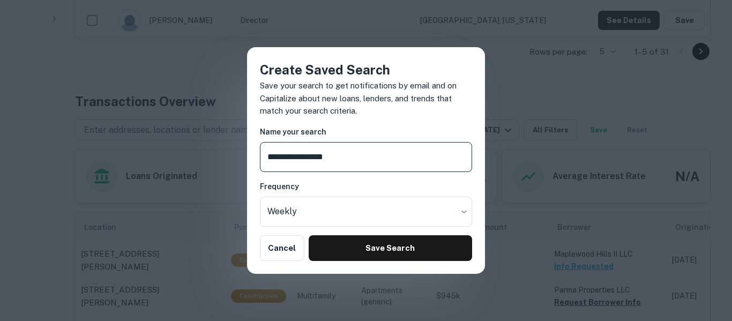
type input "**********"
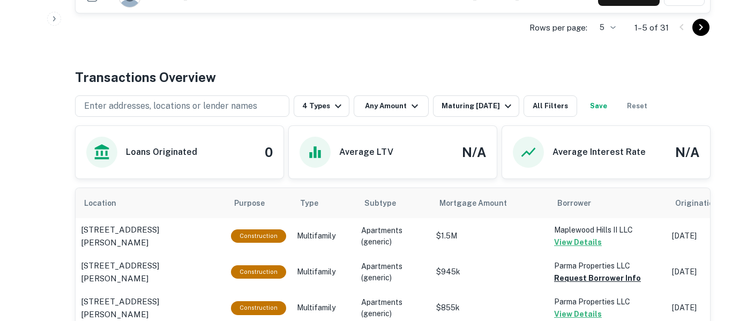
scroll to position [484, 0]
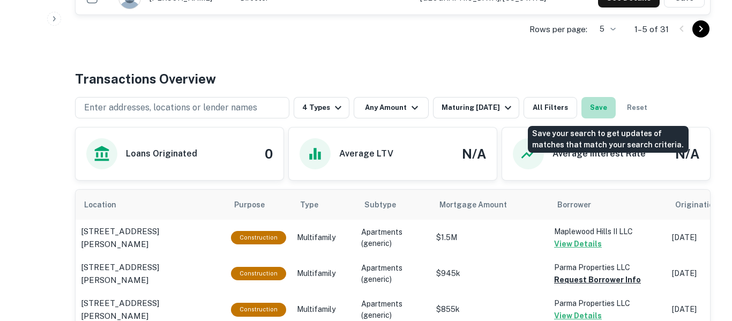
click at [608, 107] on button "Save" at bounding box center [598, 107] width 34 height 21
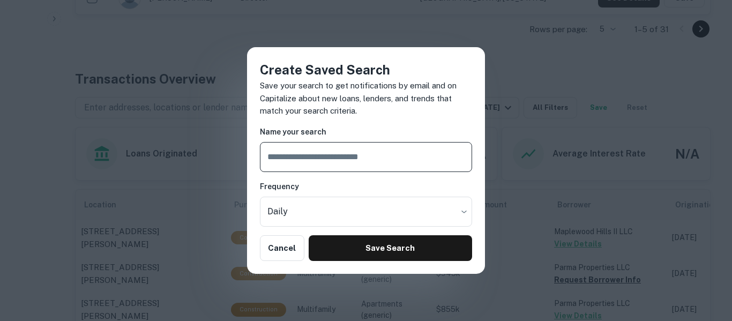
click at [397, 161] on input "text" at bounding box center [366, 157] width 212 height 30
click at [374, 153] on input "text" at bounding box center [366, 157] width 212 height 30
type input "**********"
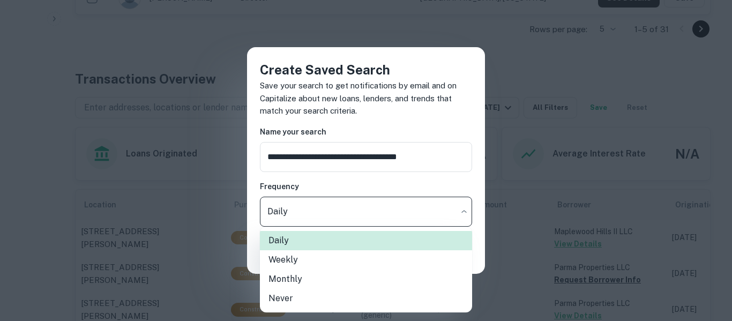
click at [353, 268] on li "Weekly" at bounding box center [366, 259] width 212 height 19
type input "******"
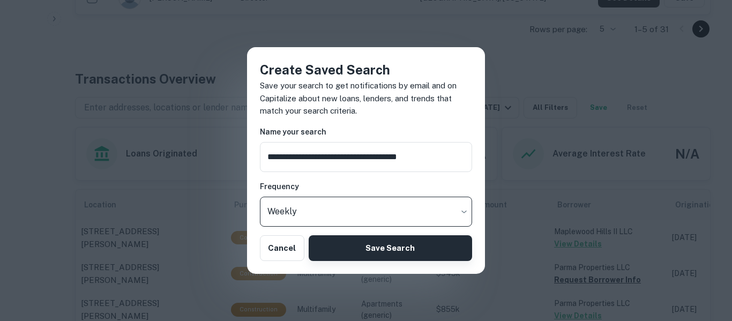
click at [387, 255] on button "Save Search" at bounding box center [389, 248] width 163 height 26
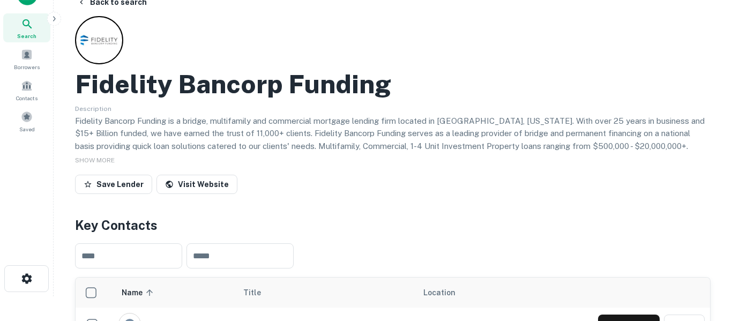
scroll to position [0, 0]
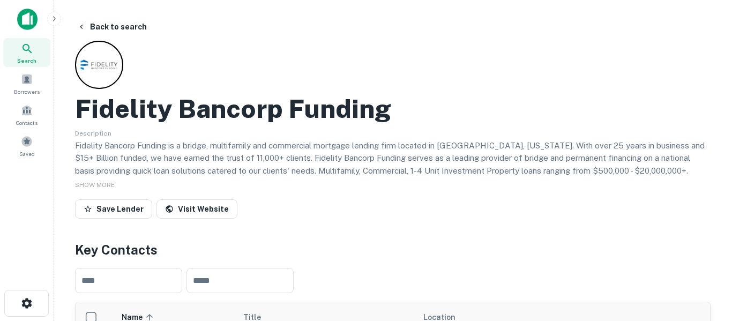
click at [26, 42] on icon at bounding box center [27, 48] width 13 height 13
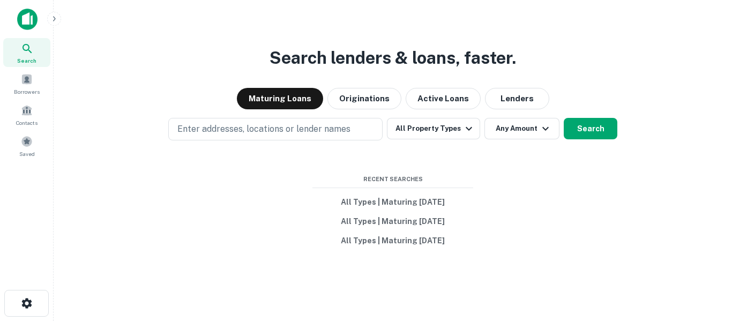
scroll to position [1, 0]
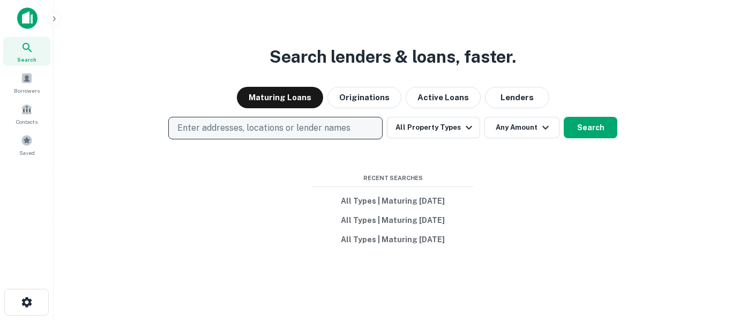
click at [330, 131] on p "Enter addresses, locations or lender names" at bounding box center [263, 128] width 173 height 13
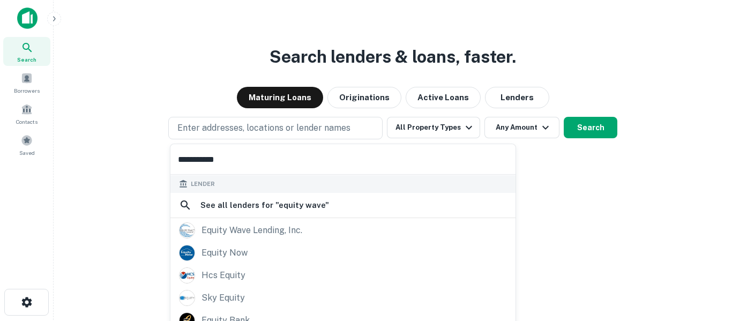
scroll to position [132, 0]
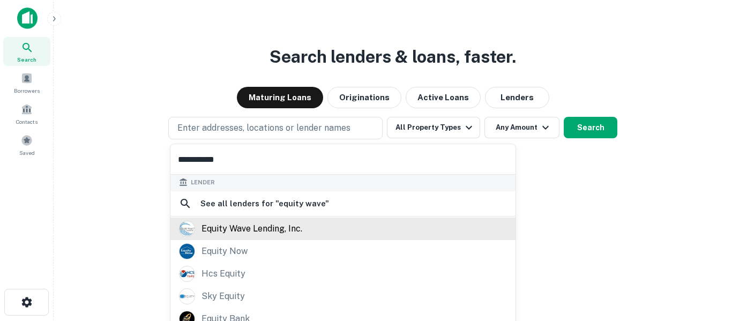
type input "**********"
click at [272, 227] on div "equity wave lending, inc." at bounding box center [251, 229] width 101 height 16
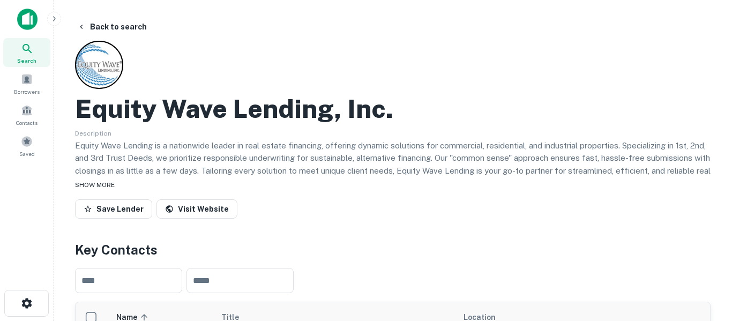
click at [94, 186] on span "SHOW MORE" at bounding box center [95, 184] width 40 height 7
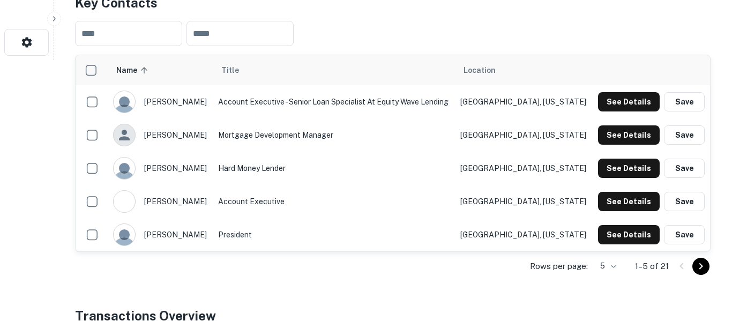
scroll to position [261, 0]
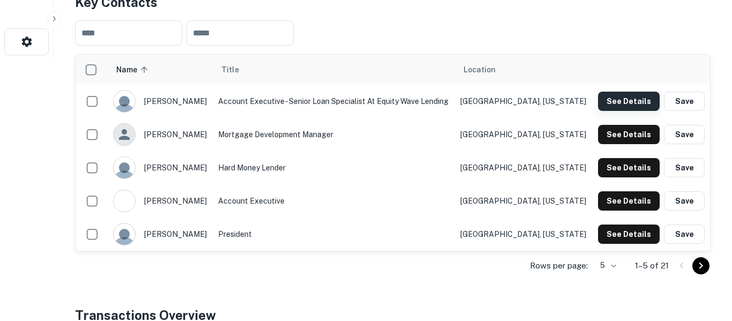
click at [634, 105] on button "See Details" at bounding box center [629, 101] width 62 height 19
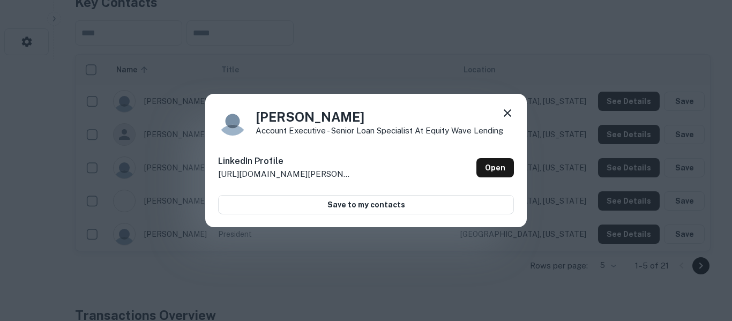
click at [510, 111] on icon at bounding box center [507, 113] width 13 height 13
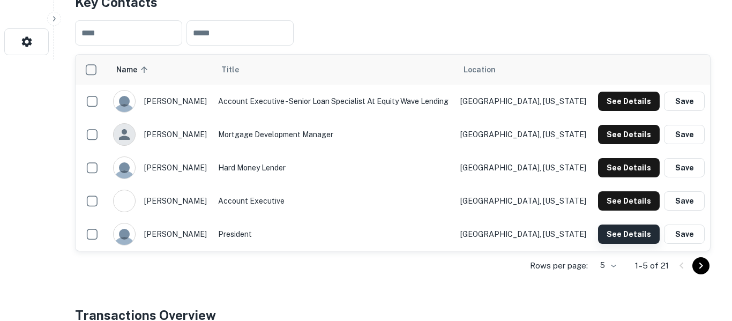
click at [634, 234] on button "See Details" at bounding box center [629, 233] width 62 height 19
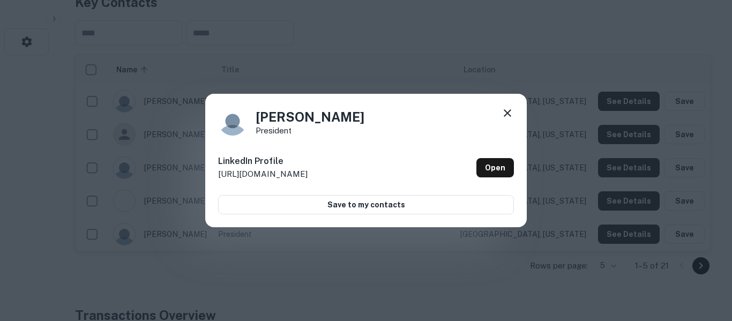
click at [511, 114] on icon at bounding box center [507, 113] width 13 height 13
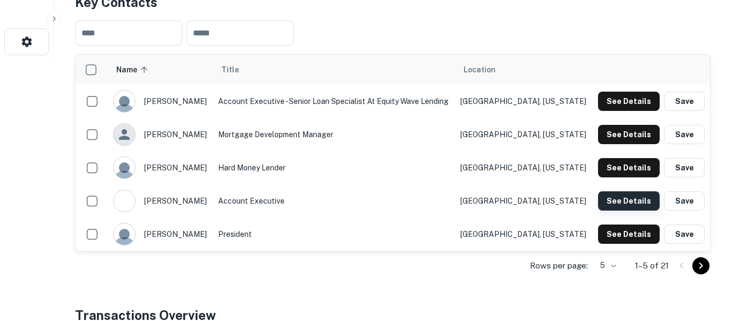
click at [625, 199] on button "See Details" at bounding box center [629, 200] width 62 height 19
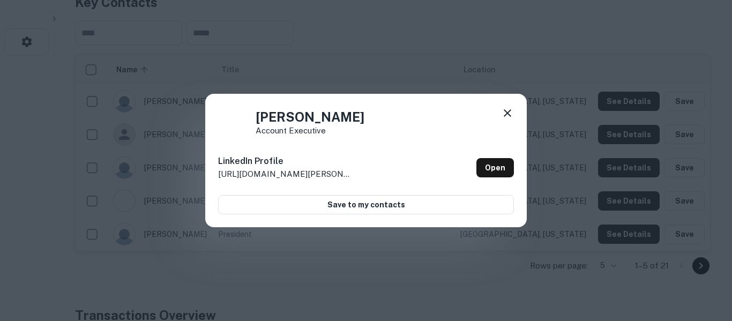
click at [511, 119] on icon at bounding box center [507, 113] width 13 height 13
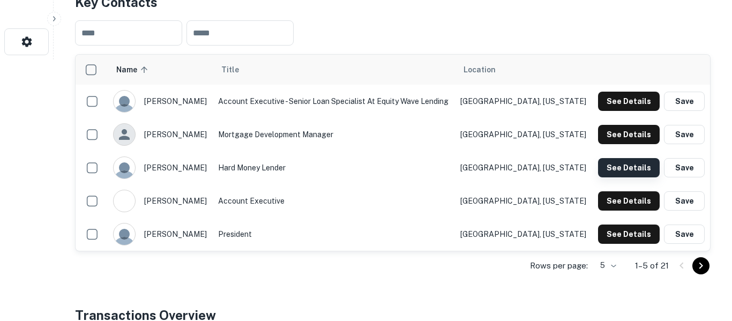
click at [632, 168] on button "See Details" at bounding box center [629, 167] width 62 height 19
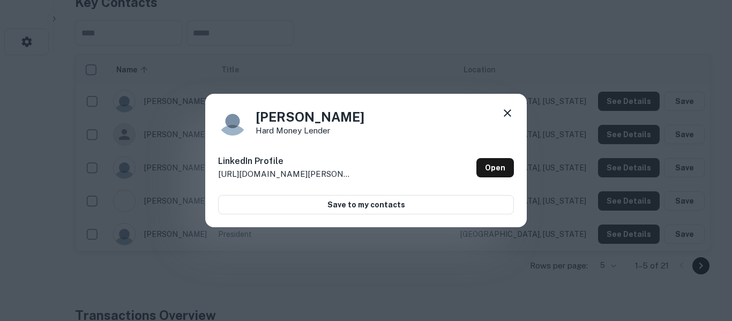
click at [513, 115] on icon at bounding box center [507, 113] width 13 height 13
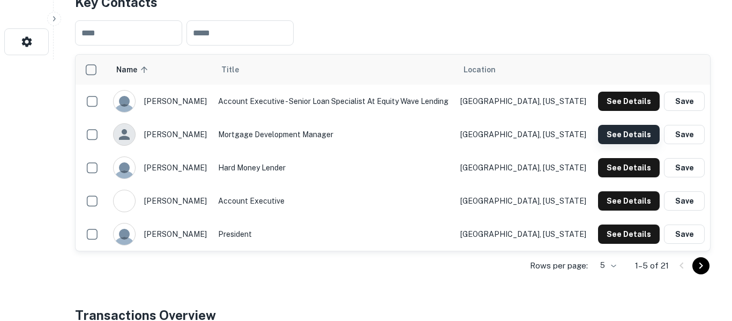
click at [631, 133] on button "See Details" at bounding box center [629, 134] width 62 height 19
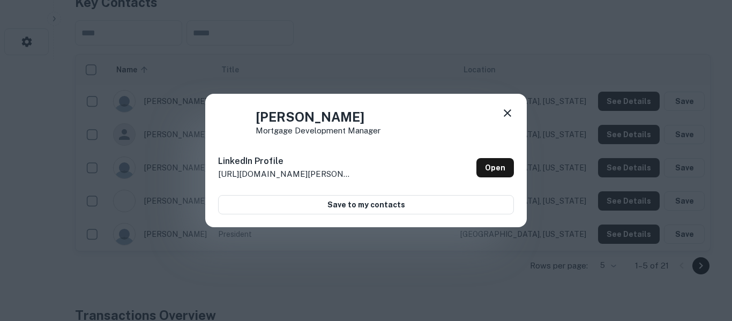
click at [511, 117] on icon at bounding box center [507, 113] width 13 height 13
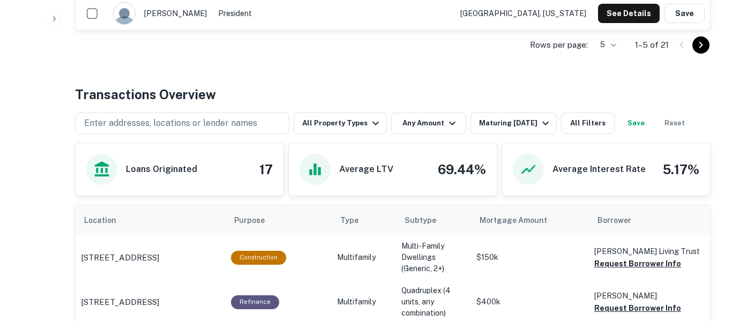
scroll to position [484, 0]
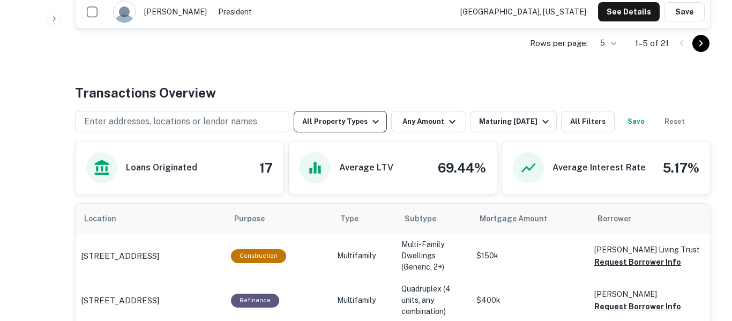
click at [363, 130] on button "All Property Types" at bounding box center [339, 121] width 93 height 21
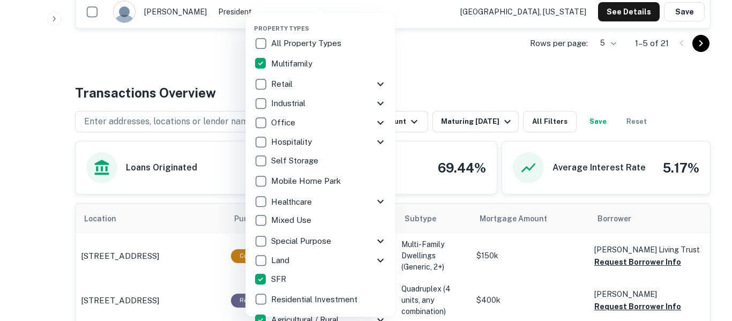
click at [308, 306] on div "Residential Investment" at bounding box center [320, 299] width 133 height 18
click at [469, 81] on div at bounding box center [366, 160] width 732 height 321
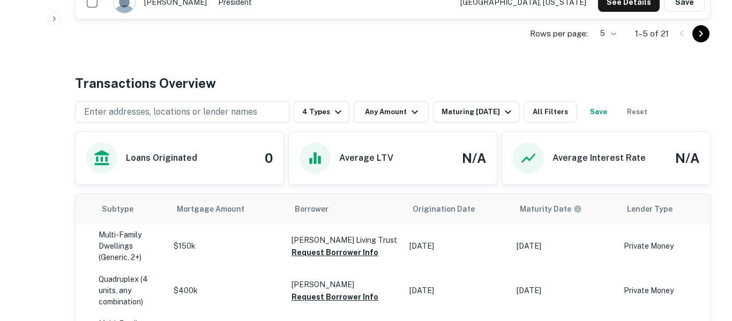
scroll to position [489, 0]
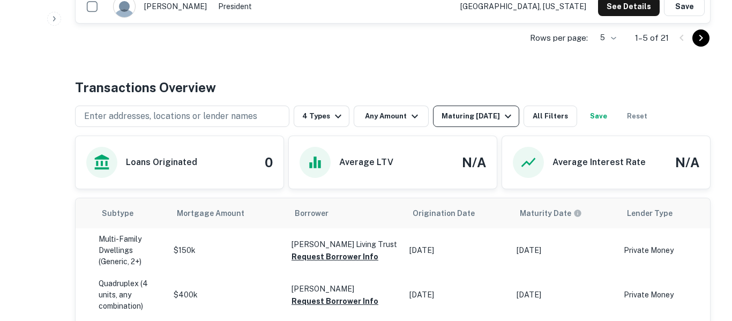
click at [486, 124] on button "Maturing [DATE]" at bounding box center [476, 115] width 86 height 21
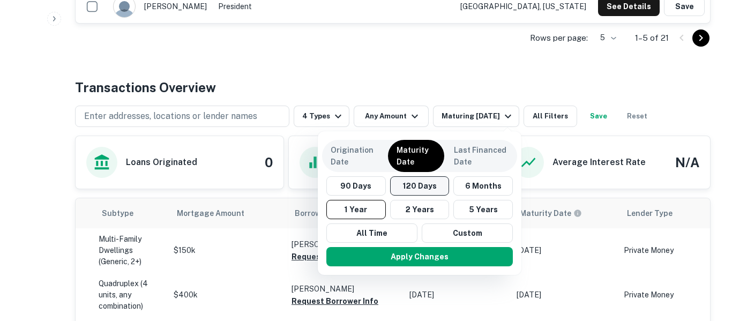
click at [420, 191] on button "120 Days" at bounding box center [419, 185] width 59 height 19
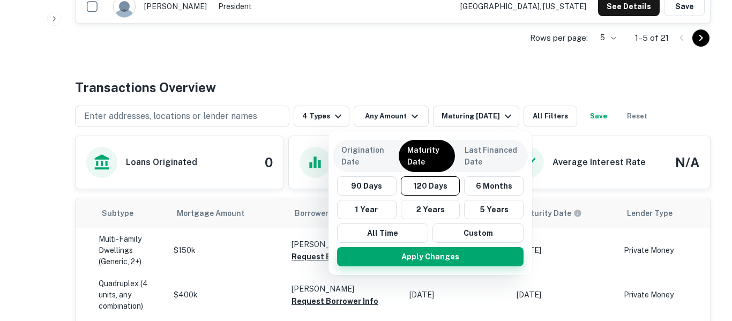
click at [443, 263] on button "Apply Changes" at bounding box center [430, 256] width 186 height 19
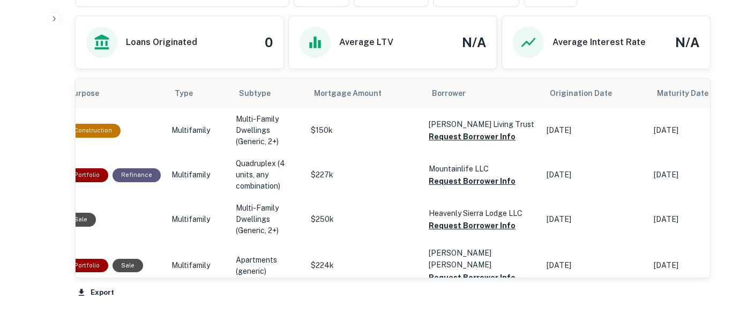
scroll to position [608, 0]
click at [472, 228] on button "Request Borrower Info" at bounding box center [471, 226] width 87 height 13
click at [462, 272] on button "Request Borrower Info" at bounding box center [471, 278] width 87 height 13
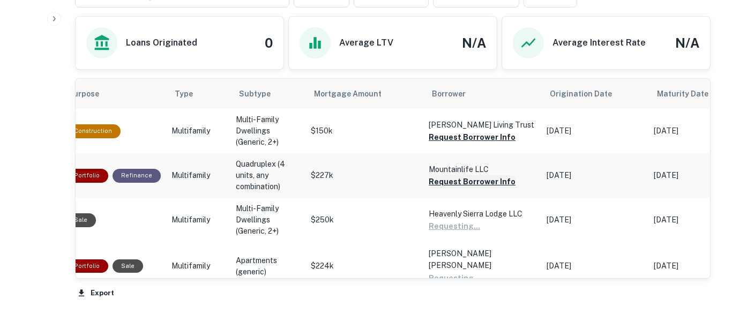
click at [492, 185] on button "Request Borrower Info" at bounding box center [471, 181] width 87 height 13
click at [483, 139] on button "Request Borrower Info" at bounding box center [471, 137] width 87 height 13
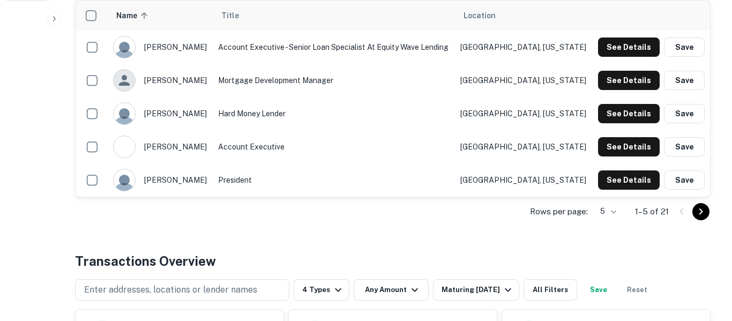
scroll to position [315, 0]
click at [609, 289] on button "Save" at bounding box center [598, 290] width 34 height 21
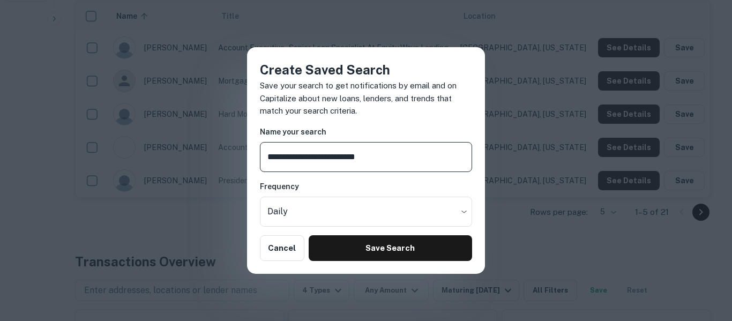
click at [370, 156] on input "**********" at bounding box center [366, 157] width 212 height 30
type input "**********"
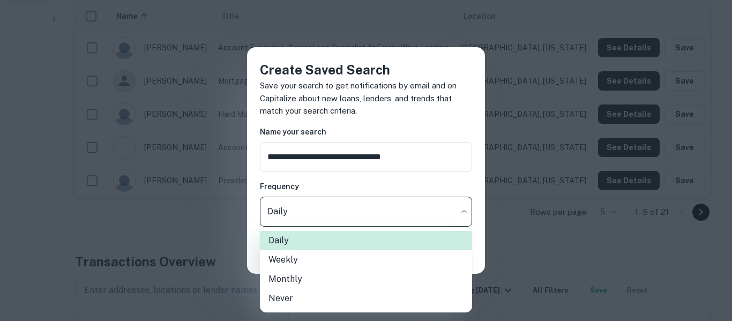
click at [367, 256] on li "Weekly" at bounding box center [366, 259] width 212 height 19
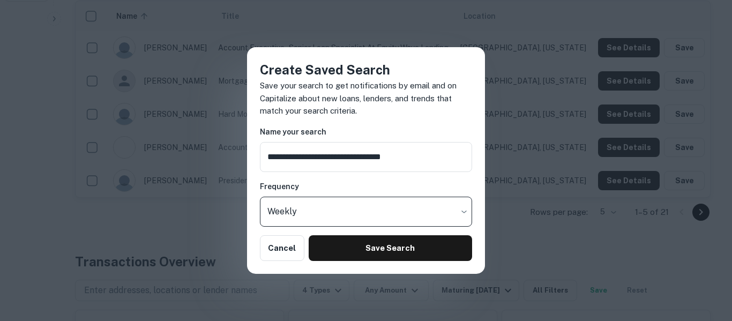
type input "******"
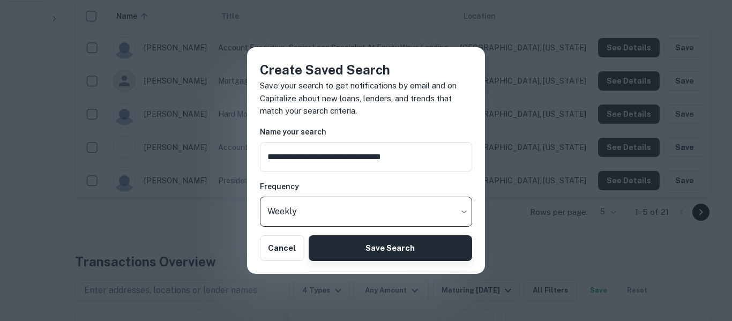
click at [380, 257] on button "Save Search" at bounding box center [389, 248] width 163 height 26
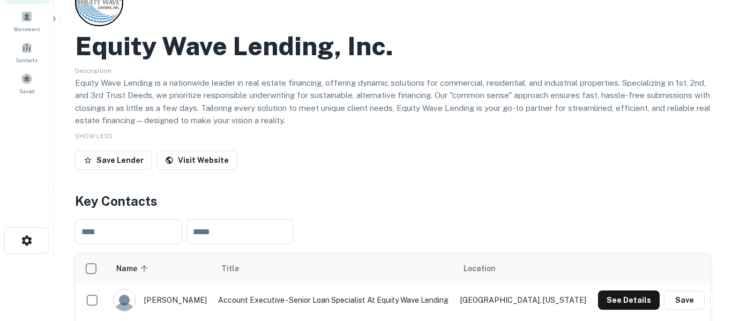
scroll to position [61, 0]
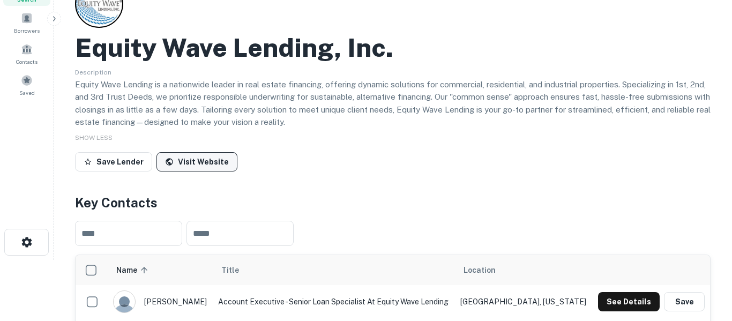
click at [214, 169] on link "Visit Website" at bounding box center [196, 161] width 81 height 19
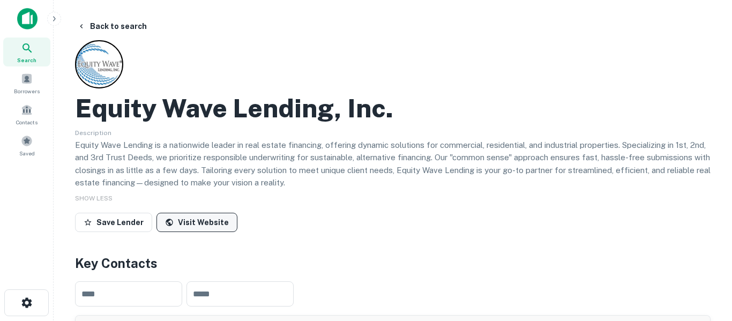
scroll to position [2, 0]
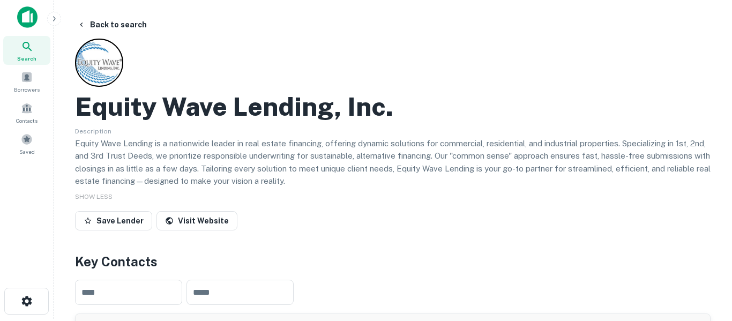
click at [28, 43] on icon at bounding box center [26, 46] width 9 height 9
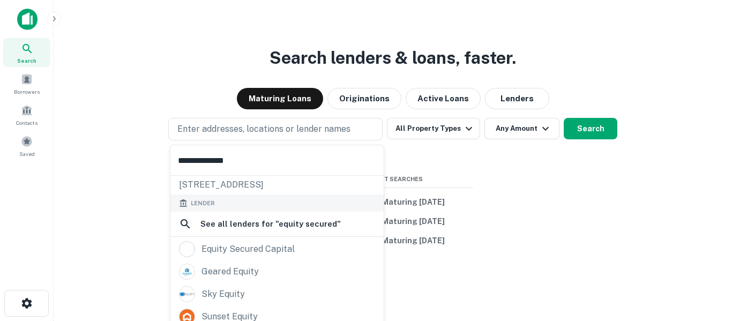
scroll to position [76, 0]
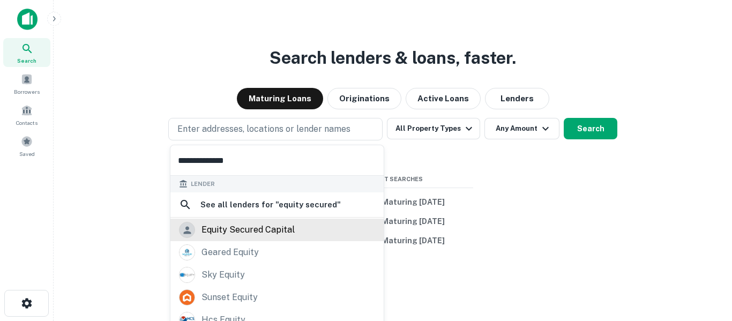
type input "**********"
click at [295, 230] on div "equity secured capital" at bounding box center [277, 230] width 196 height 16
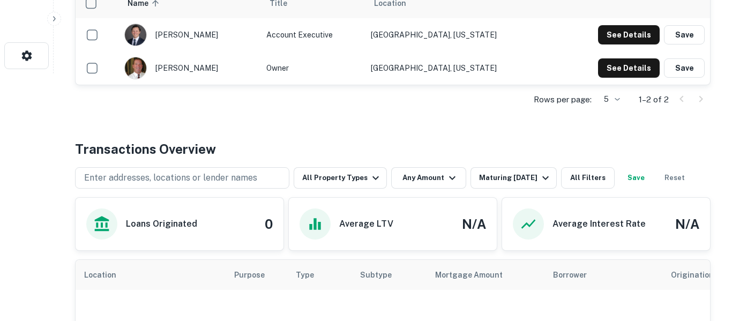
scroll to position [238, 0]
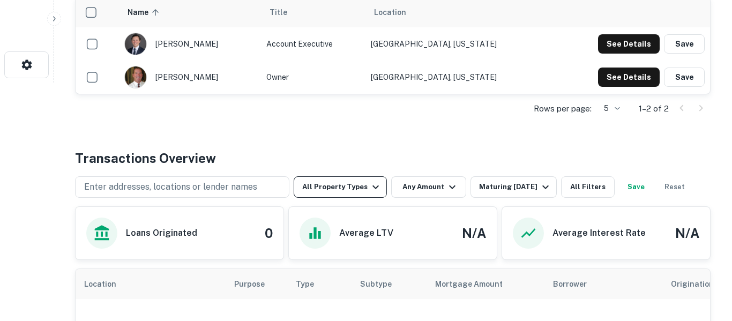
click at [367, 198] on button "All Property Types" at bounding box center [339, 186] width 93 height 21
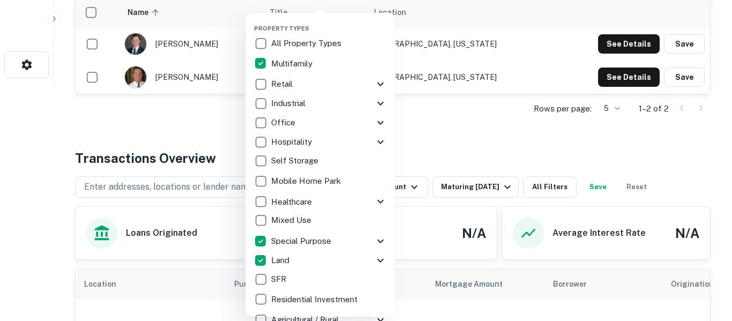
click at [251, 218] on div "Property Types All Property Types Multifamily Retail Storefront Auto Shop Bar S…" at bounding box center [320, 165] width 150 height 304
click at [446, 138] on div at bounding box center [366, 160] width 732 height 321
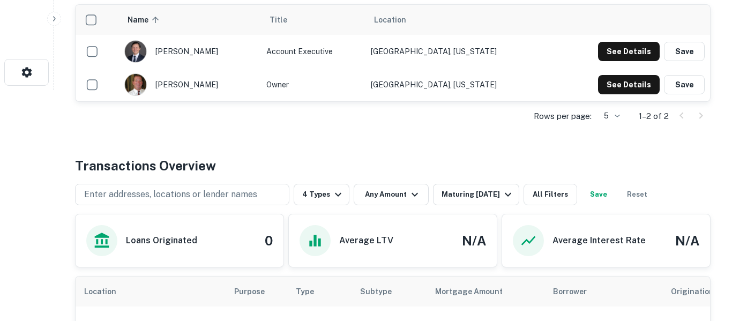
scroll to position [234, 0]
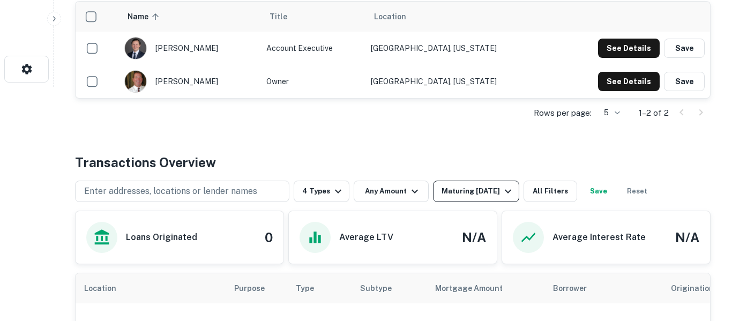
click at [477, 191] on div "Maturing [DATE]" at bounding box center [477, 191] width 73 height 13
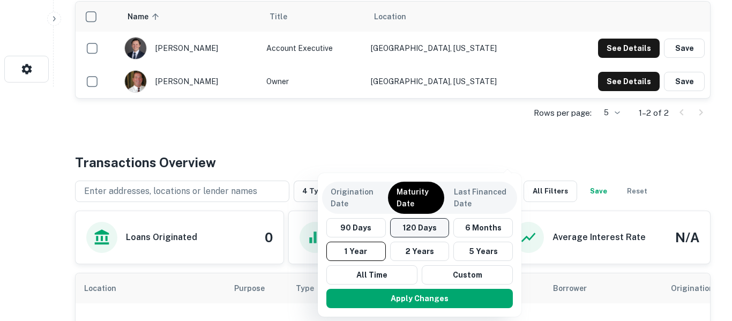
click at [426, 227] on button "120 Days" at bounding box center [419, 227] width 59 height 19
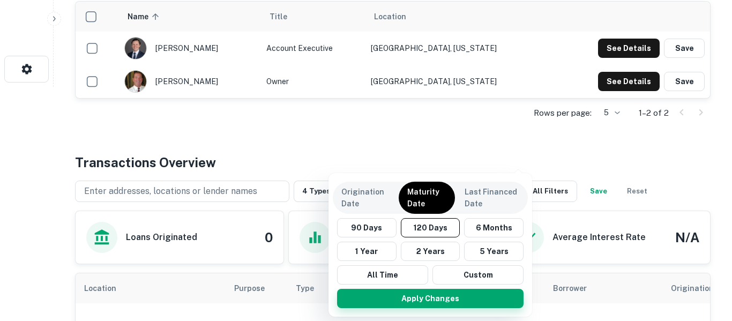
click at [413, 297] on button "Apply Changes" at bounding box center [430, 298] width 186 height 19
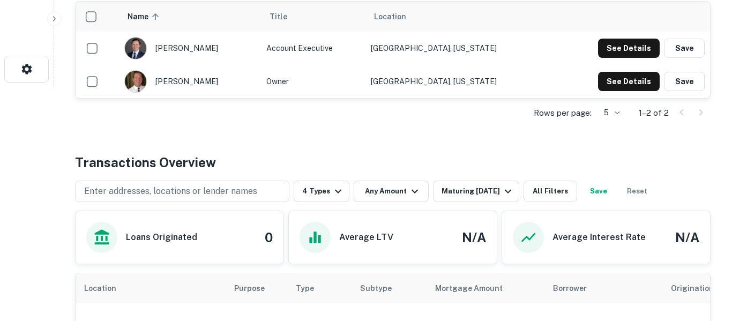
click at [612, 199] on button "Save" at bounding box center [598, 190] width 34 height 21
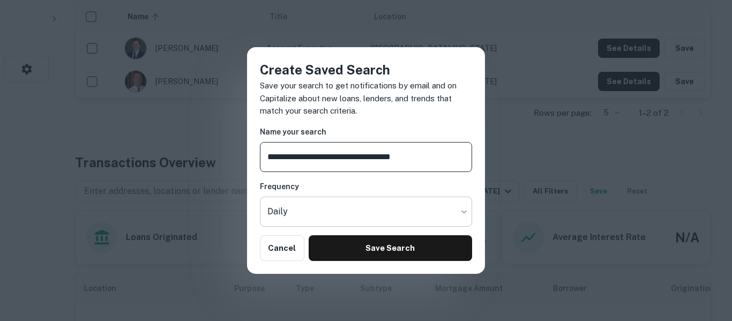
type input "**********"
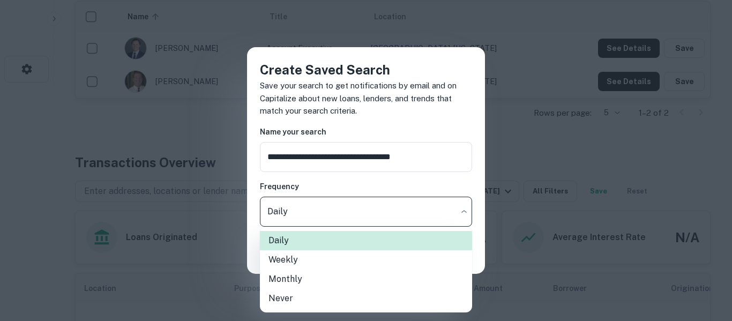
click at [351, 263] on li "Weekly" at bounding box center [366, 259] width 212 height 19
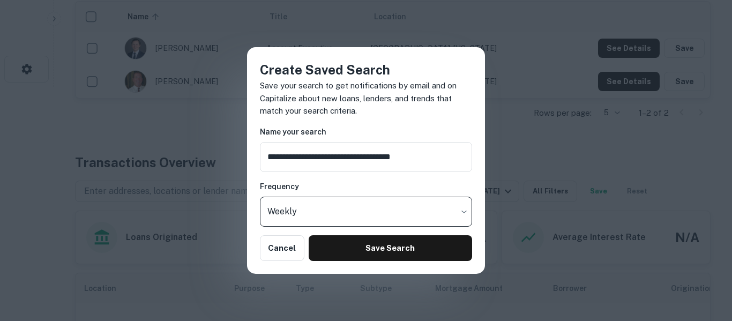
type input "******"
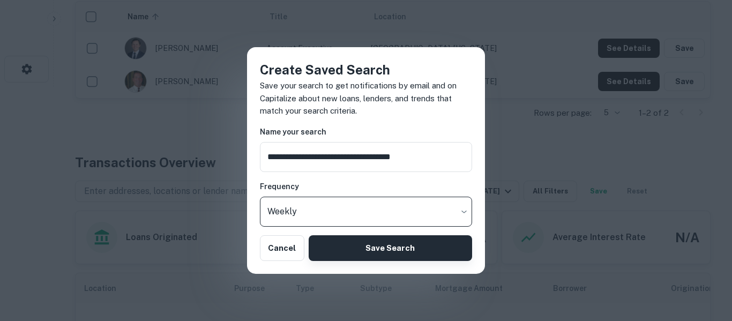
click at [388, 251] on button "Save Search" at bounding box center [389, 248] width 163 height 26
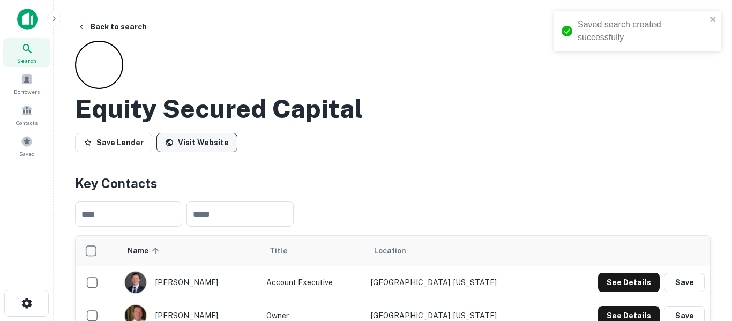
click at [207, 142] on link "Visit Website" at bounding box center [196, 142] width 81 height 19
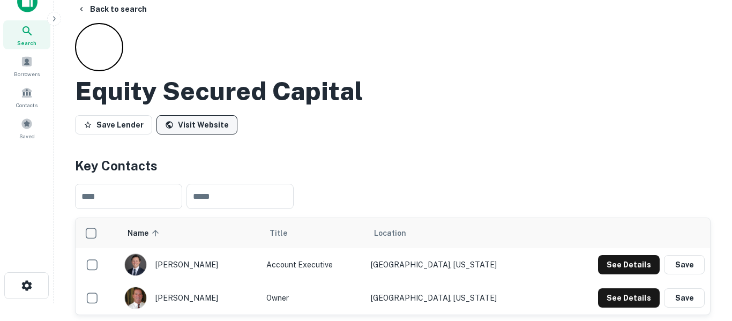
scroll to position [17, 0]
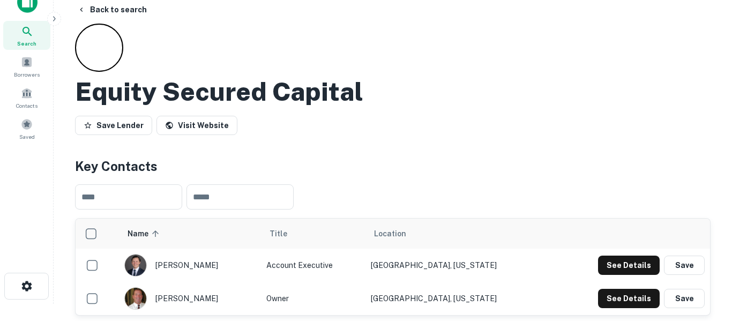
click at [32, 36] on icon at bounding box center [27, 31] width 13 height 13
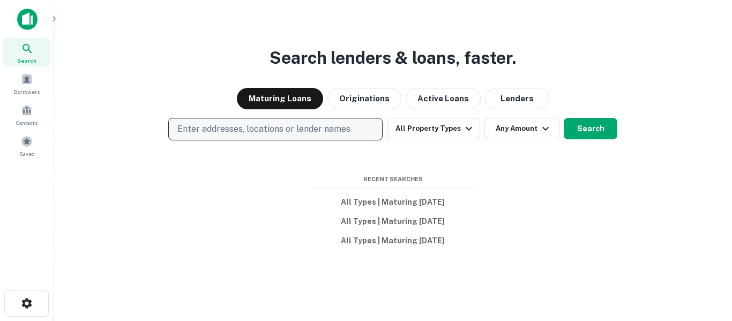
click at [318, 125] on p "Enter addresses, locations or lender names" at bounding box center [263, 129] width 173 height 13
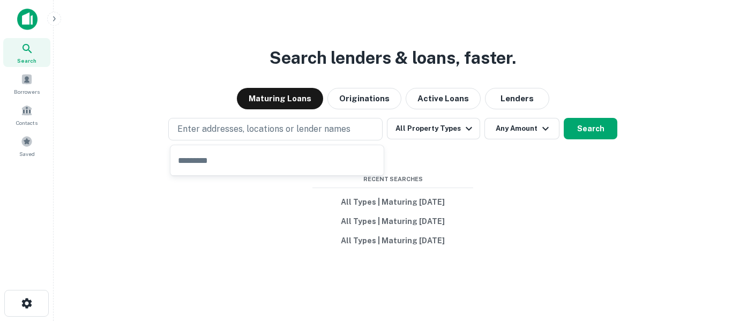
click at [283, 162] on input "text" at bounding box center [276, 160] width 213 height 30
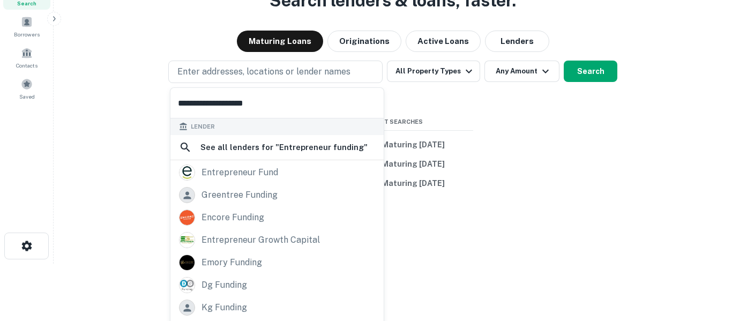
scroll to position [56, 0]
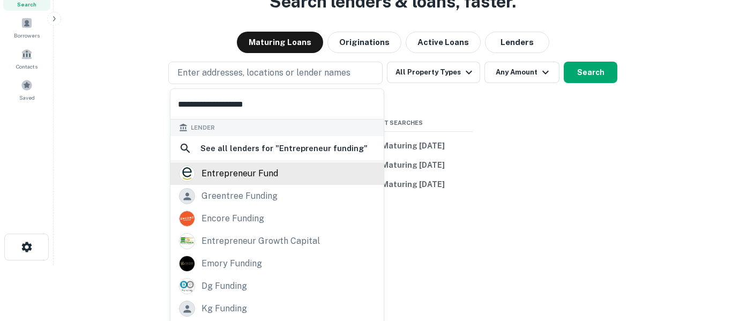
type input "**********"
click at [270, 177] on div "entrepreneur fund" at bounding box center [239, 173] width 77 height 16
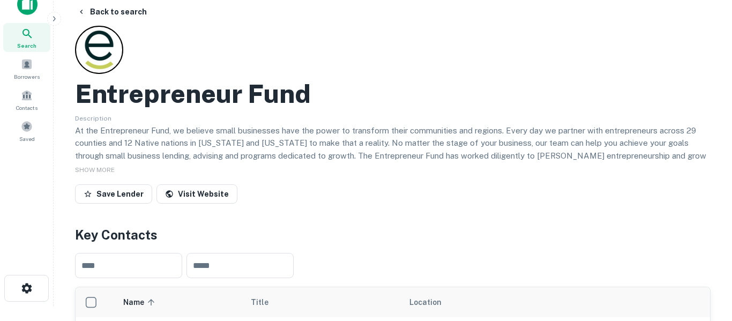
scroll to position [13, 0]
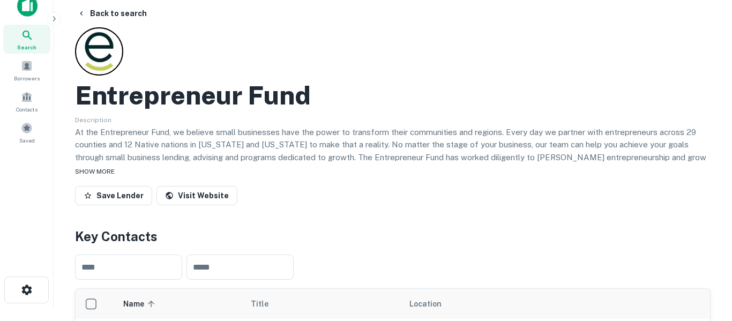
click at [101, 169] on span "SHOW MORE" at bounding box center [95, 171] width 40 height 7
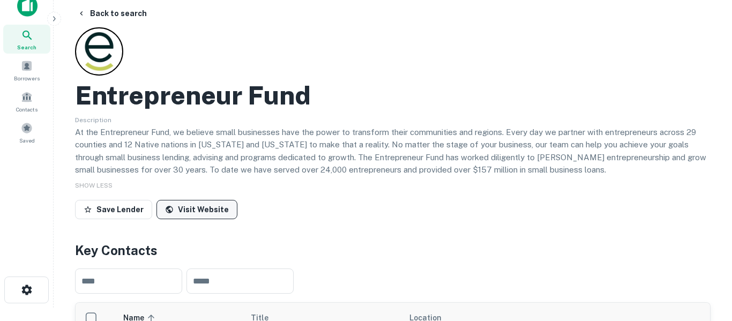
click at [203, 208] on link "Visit Website" at bounding box center [196, 209] width 81 height 19
